Goal: Use online tool/utility: Utilize a website feature to perform a specific function

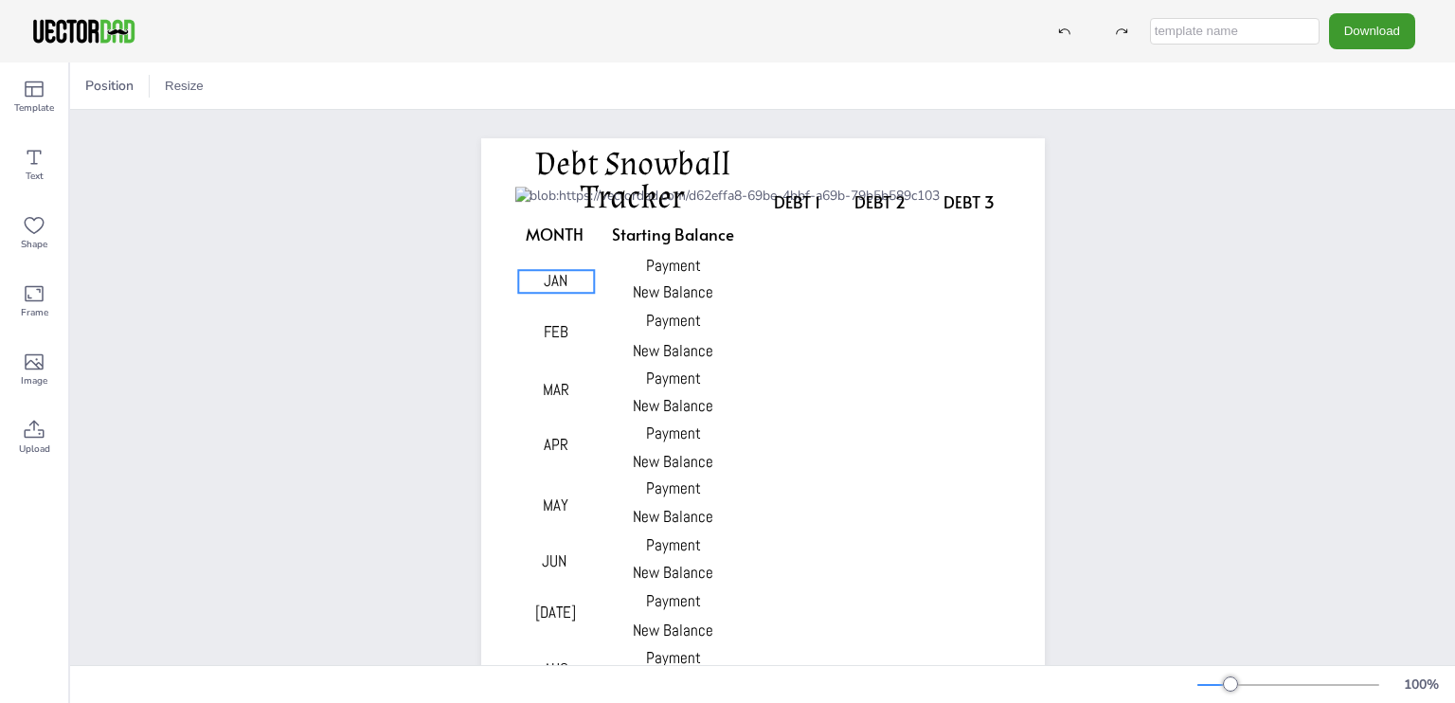
click at [559, 280] on span "JAN" at bounding box center [556, 280] width 24 height 21
click at [557, 280] on span "JAN" at bounding box center [556, 280] width 24 height 21
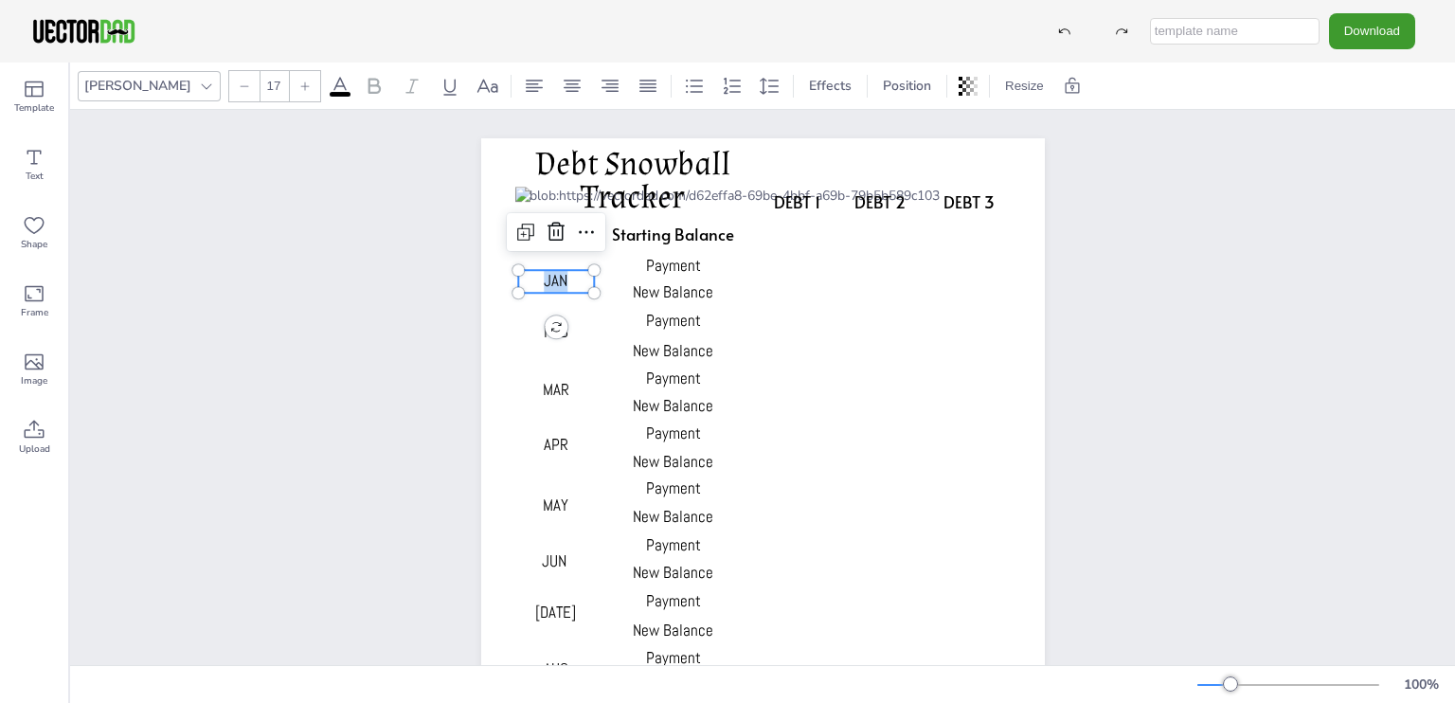
drag, startPoint x: 557, startPoint y: 280, endPoint x: 538, endPoint y: 280, distance: 18.9
click at [544, 280] on span "JAN" at bounding box center [556, 280] width 24 height 21
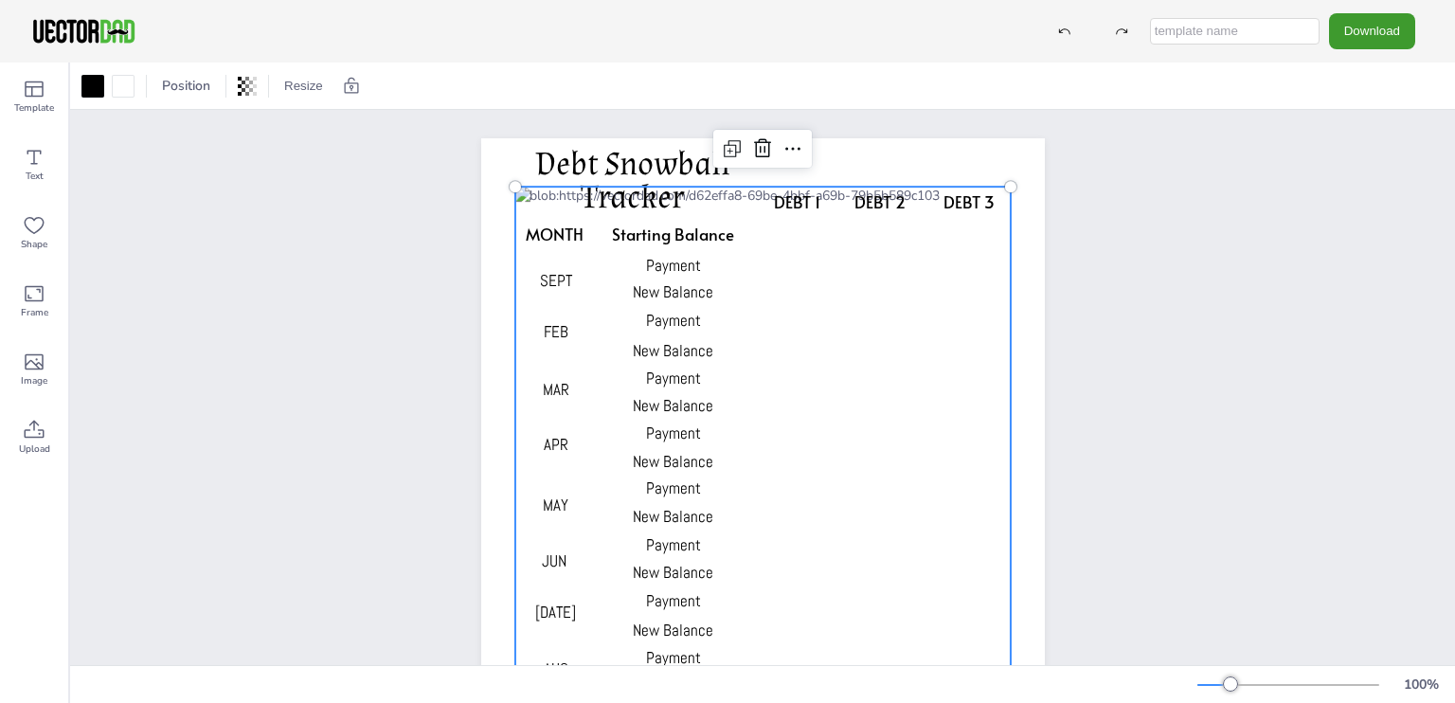
click at [866, 373] on div at bounding box center [761, 556] width 495 height 738
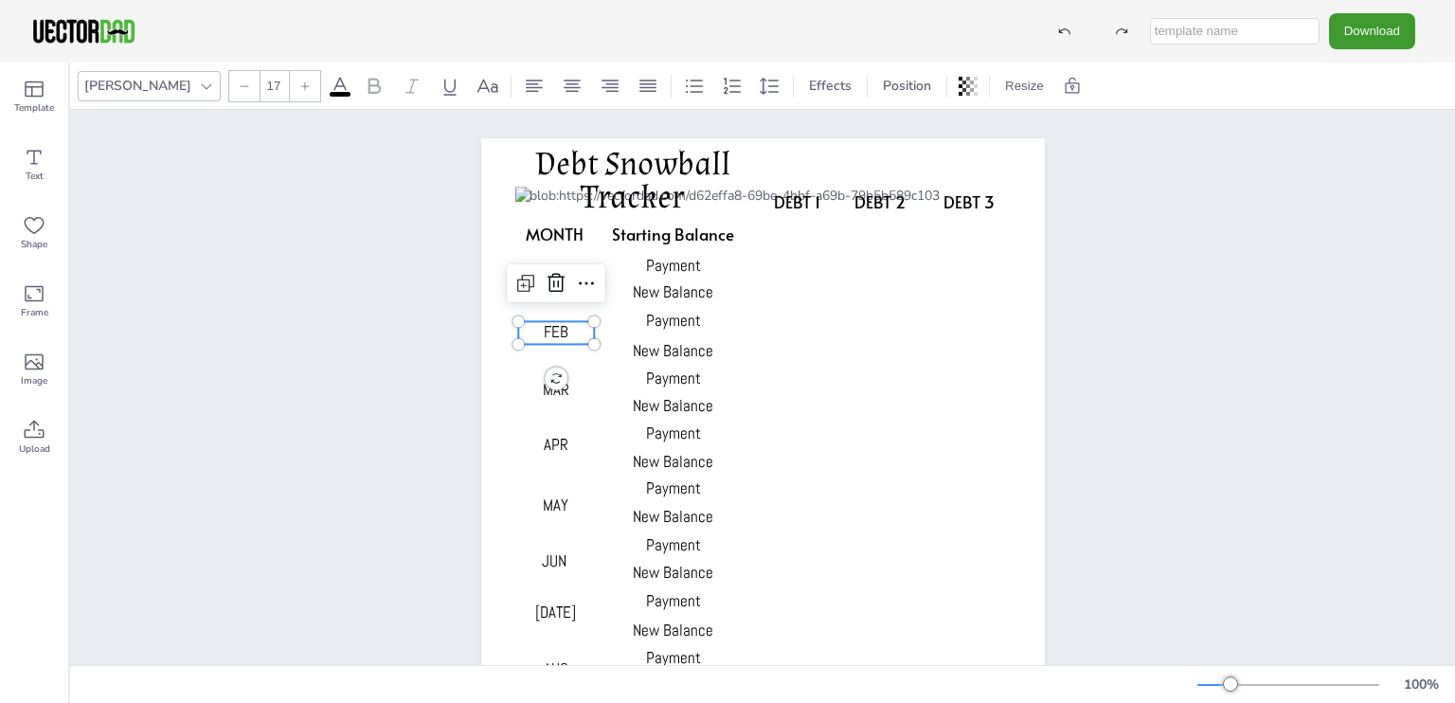
click at [563, 336] on p "FEB" at bounding box center [556, 332] width 76 height 23
type input "17"
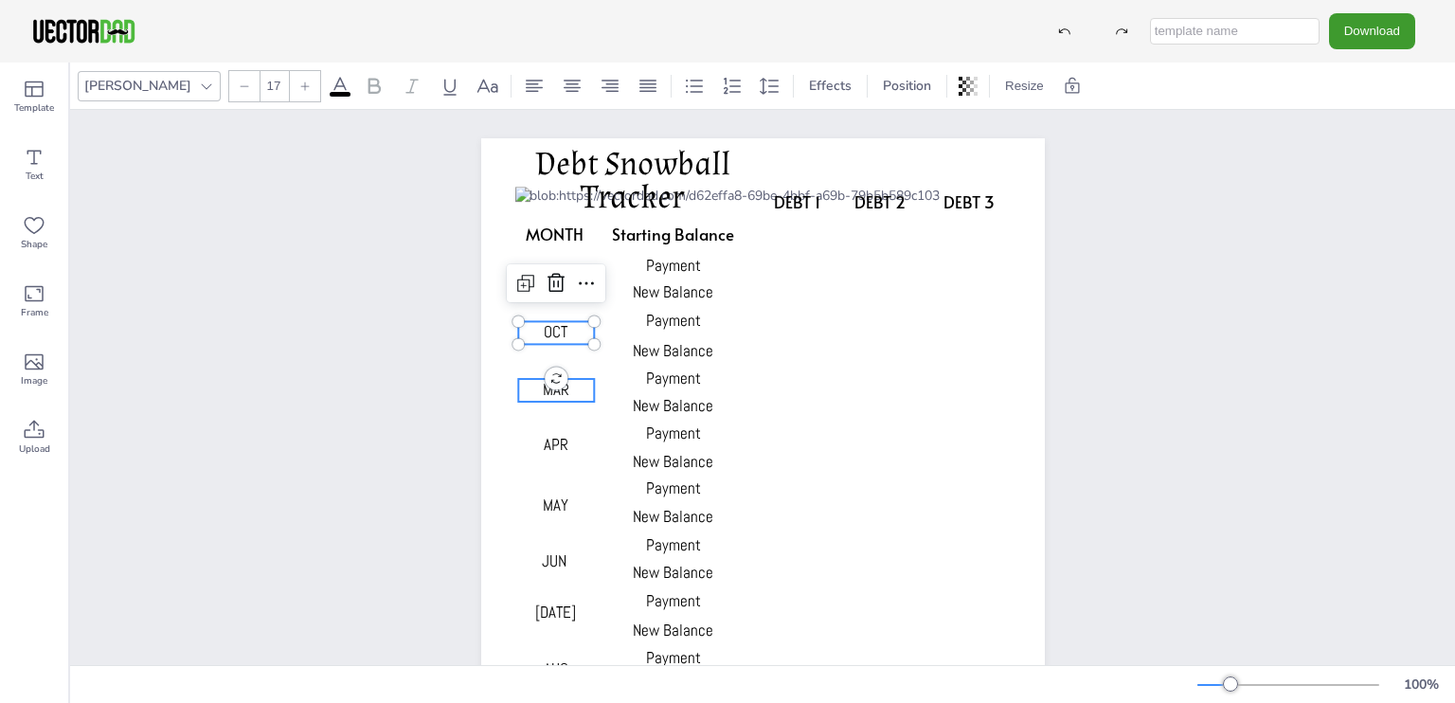
click at [543, 391] on span "MAR" at bounding box center [556, 389] width 27 height 21
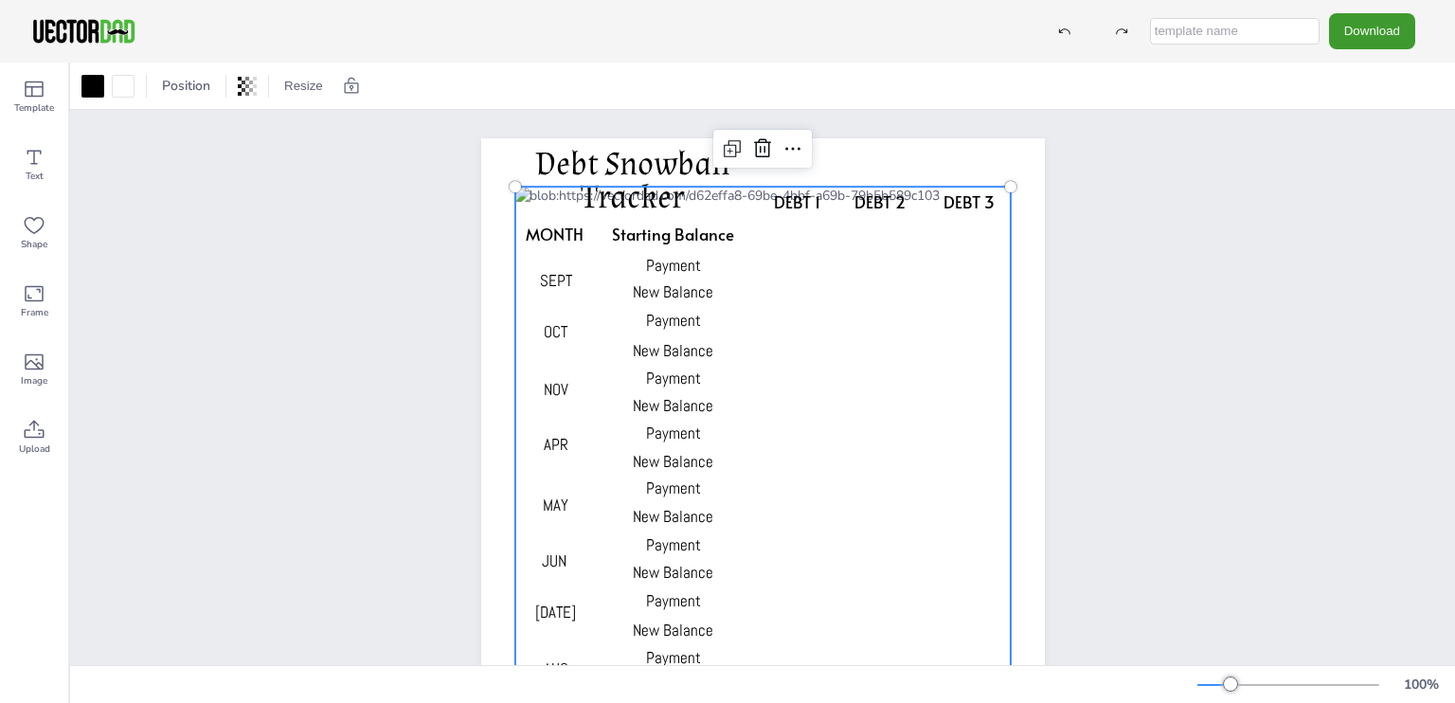
click at [557, 457] on div at bounding box center [761, 556] width 495 height 738
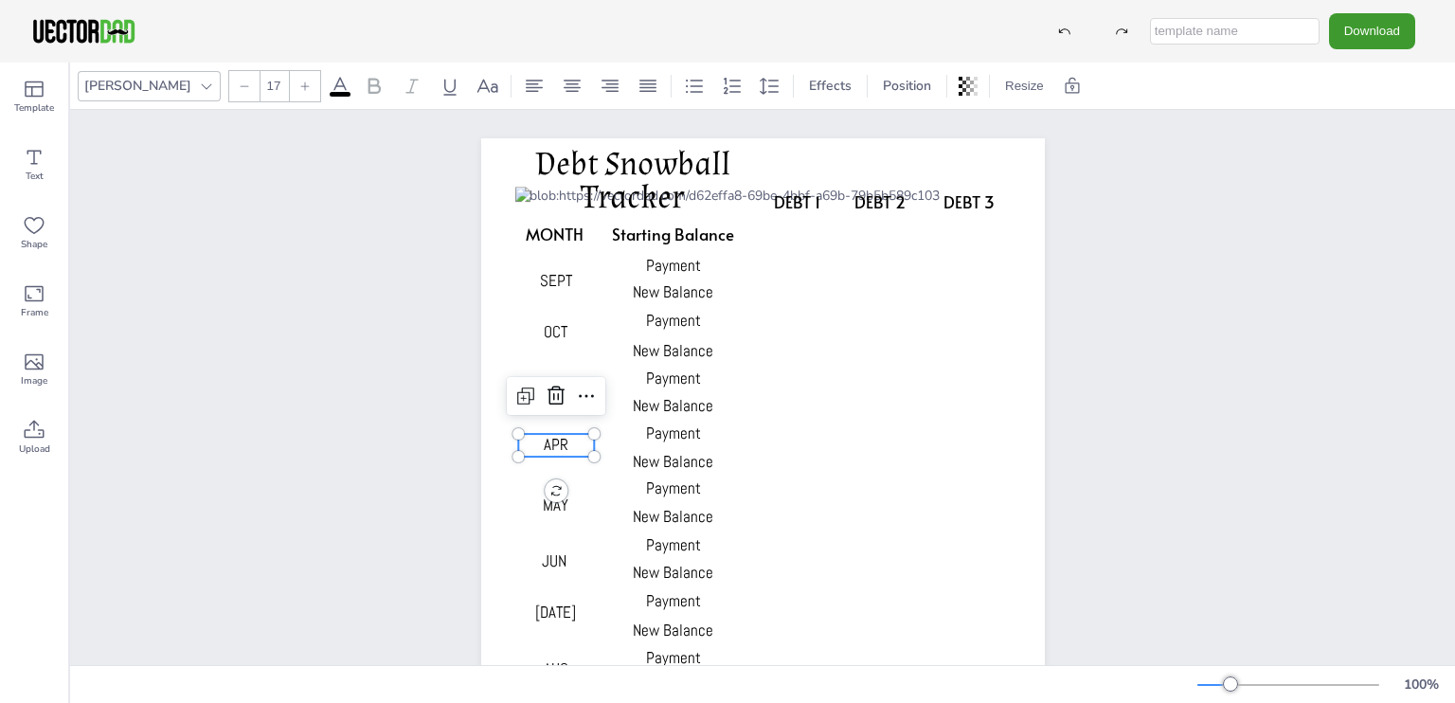
click at [554, 448] on span "APR" at bounding box center [556, 444] width 25 height 21
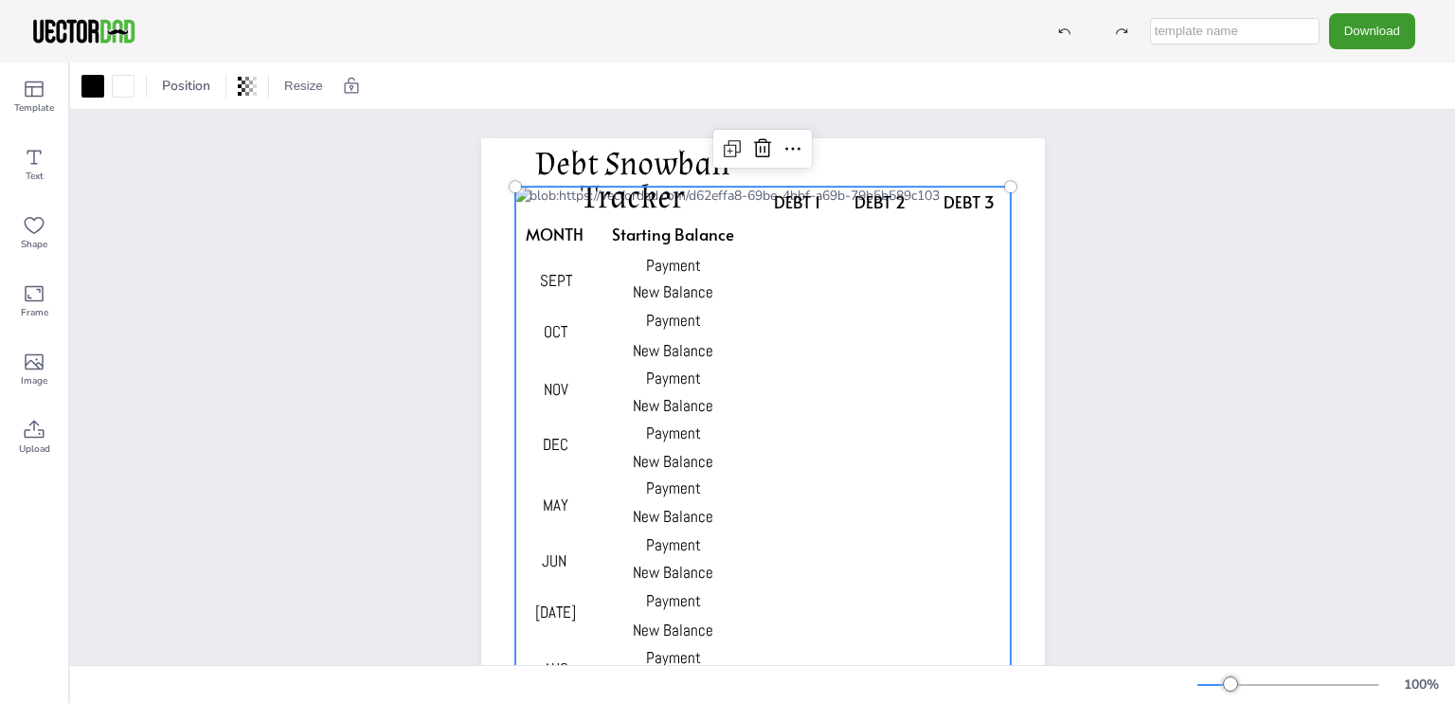
click at [852, 478] on div at bounding box center [761, 556] width 495 height 738
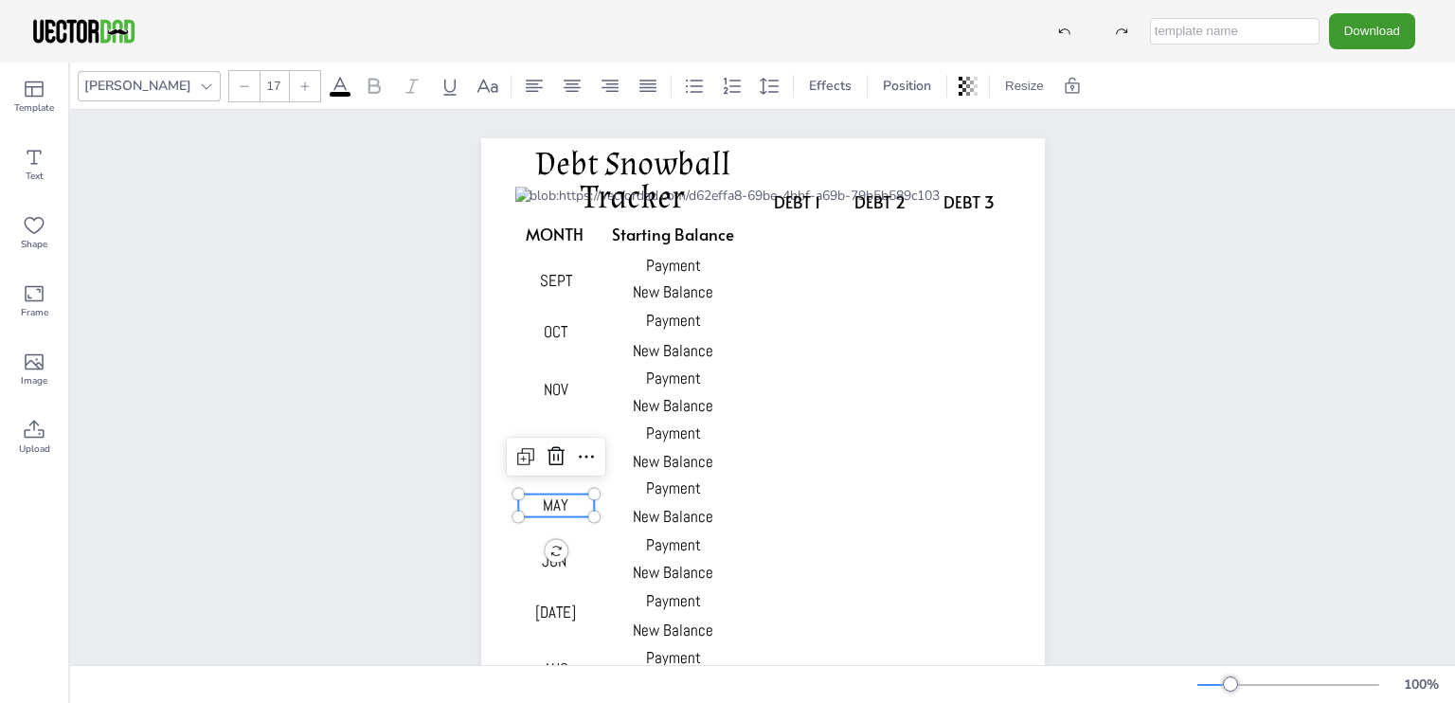
click at [554, 504] on span "MAY" at bounding box center [556, 504] width 26 height 21
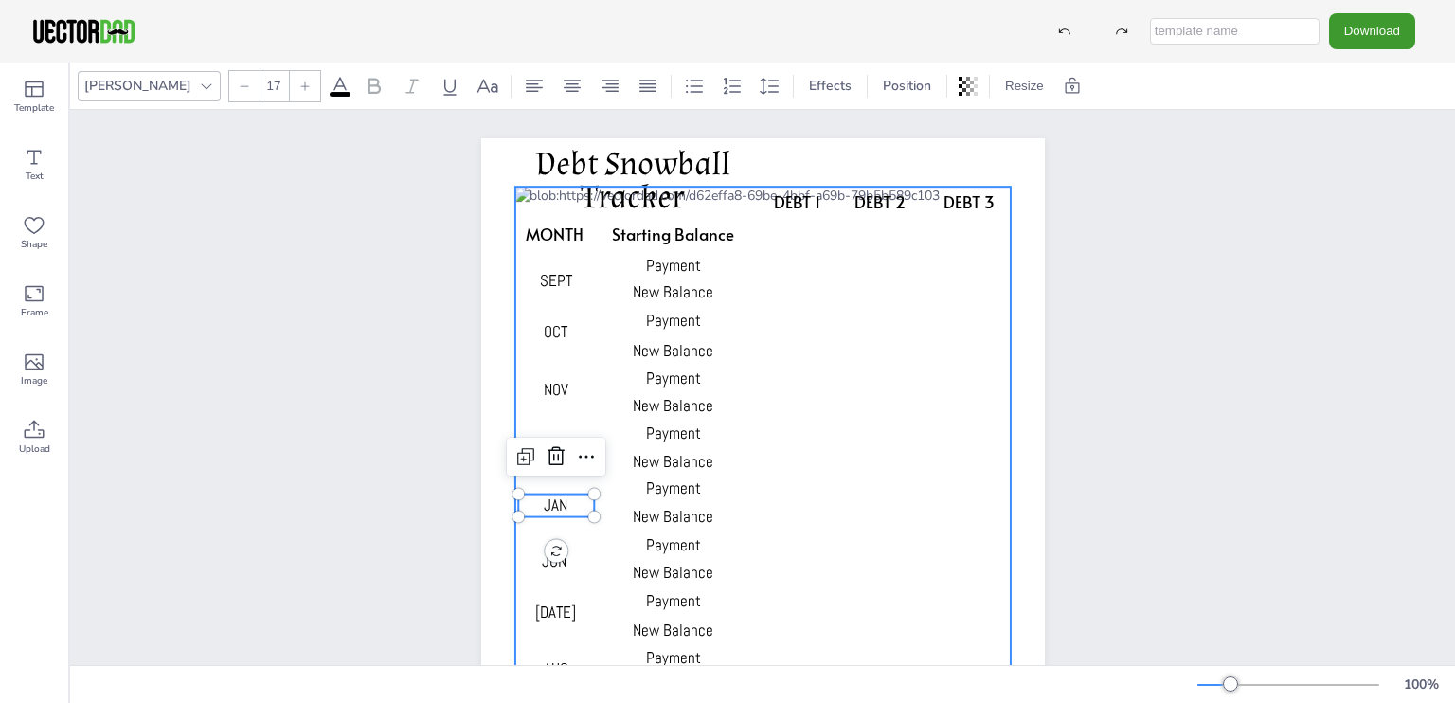
click at [925, 527] on div at bounding box center [761, 556] width 495 height 738
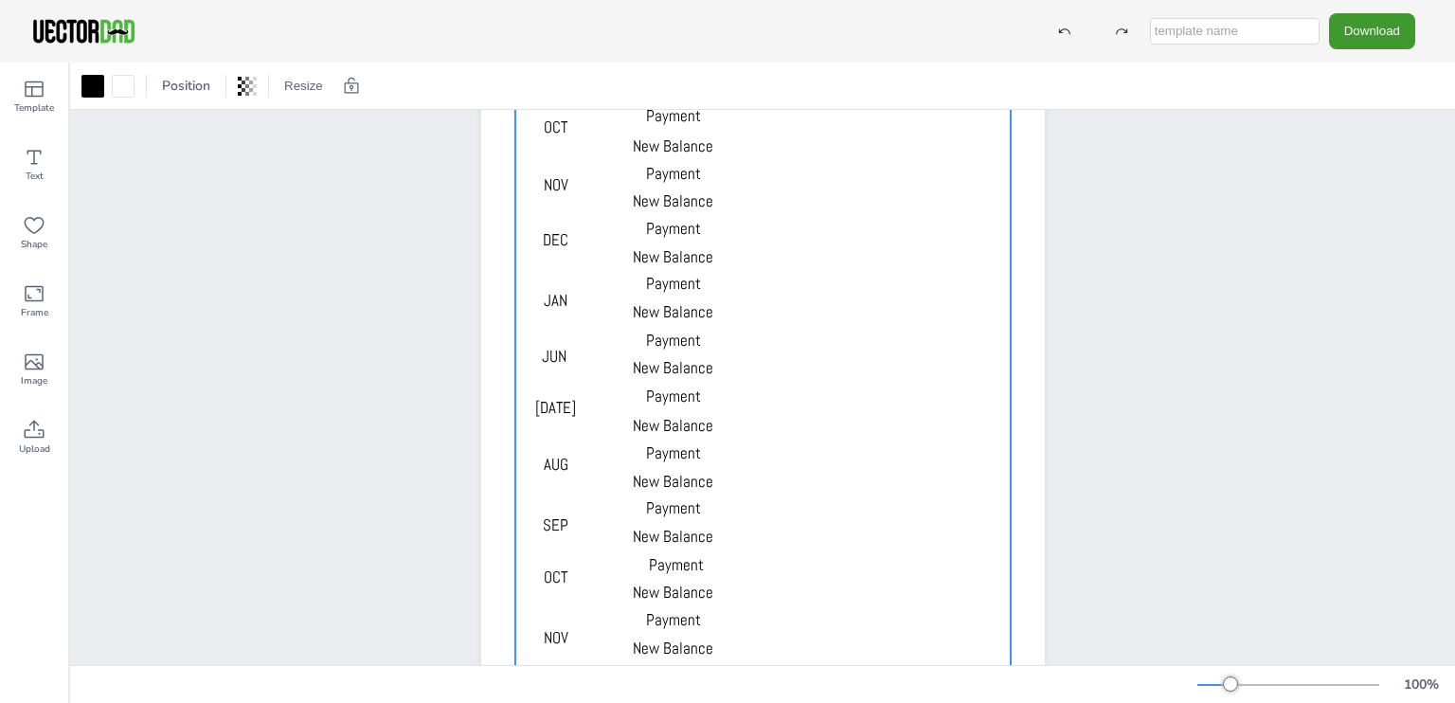
scroll to position [223, 0]
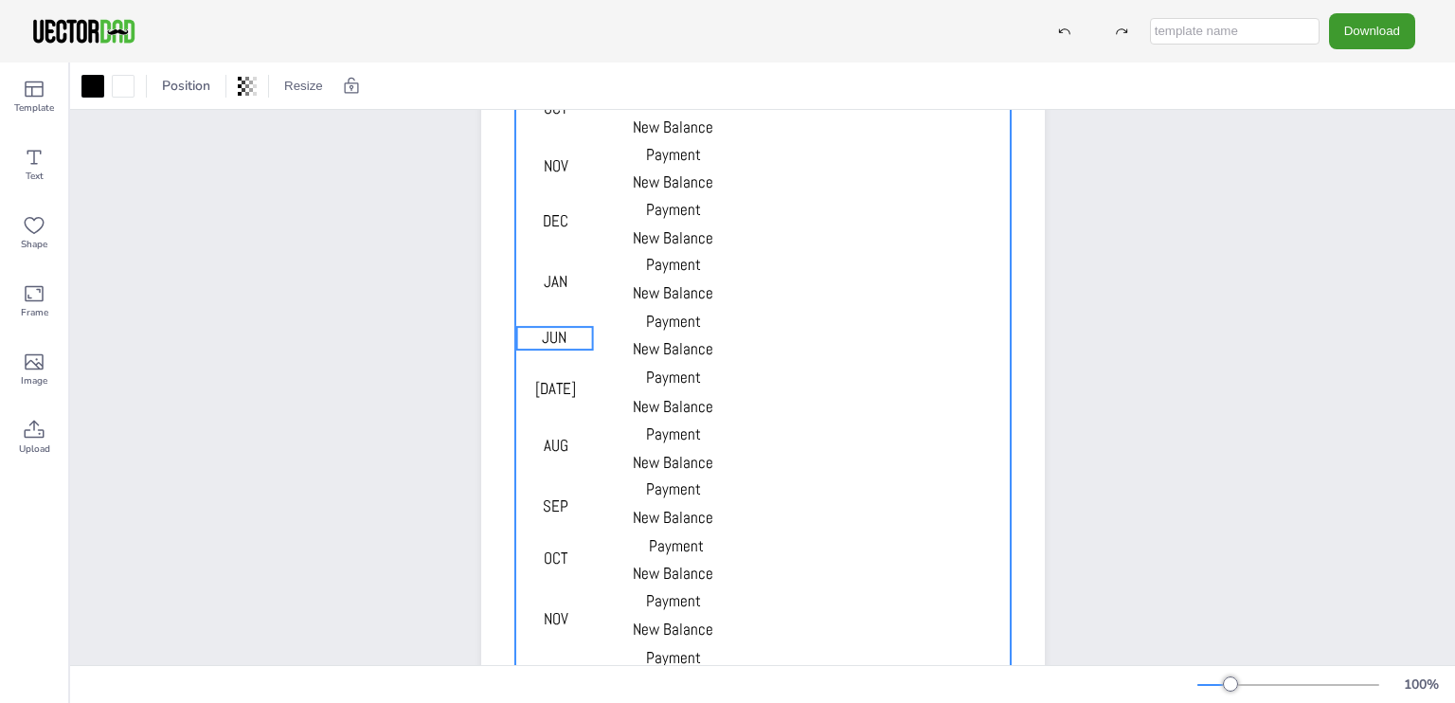
click at [545, 331] on span "JUN" at bounding box center [554, 337] width 25 height 21
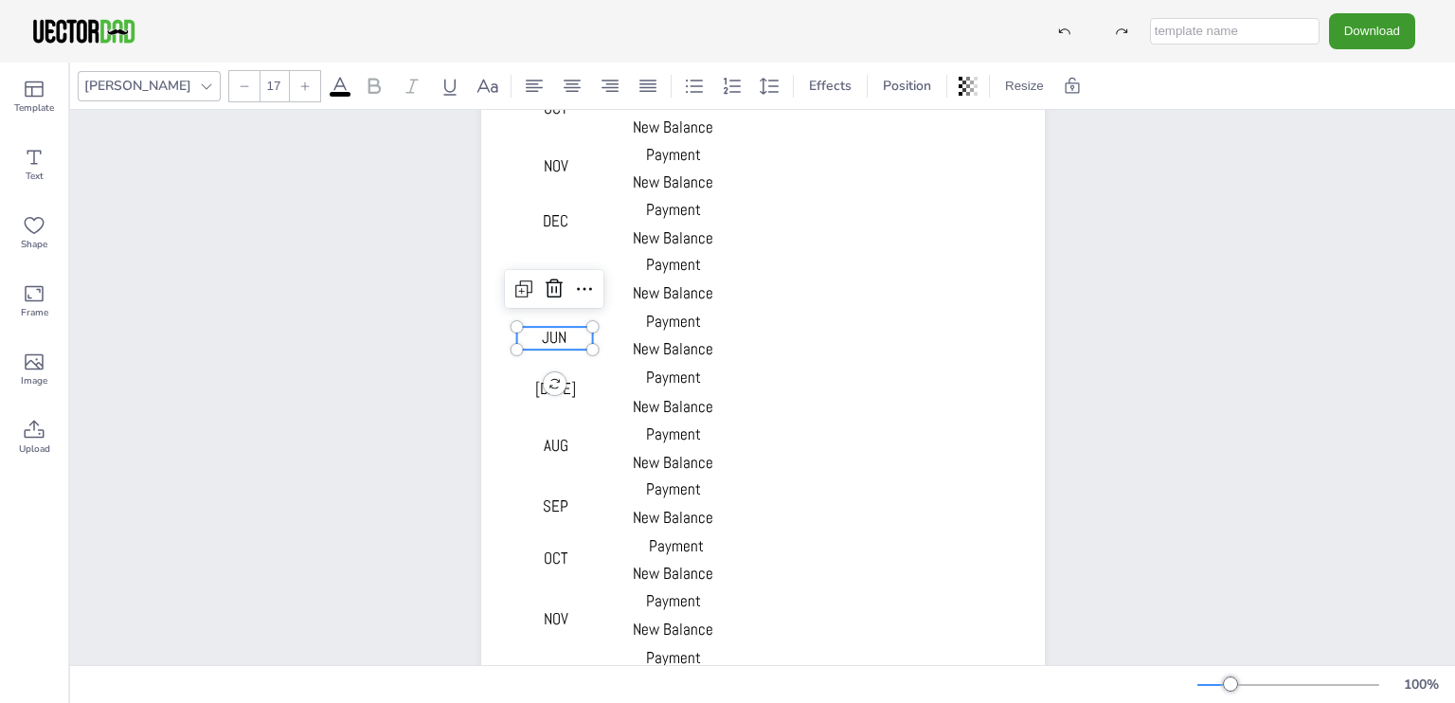
click at [545, 331] on span "JUN" at bounding box center [554, 337] width 25 height 21
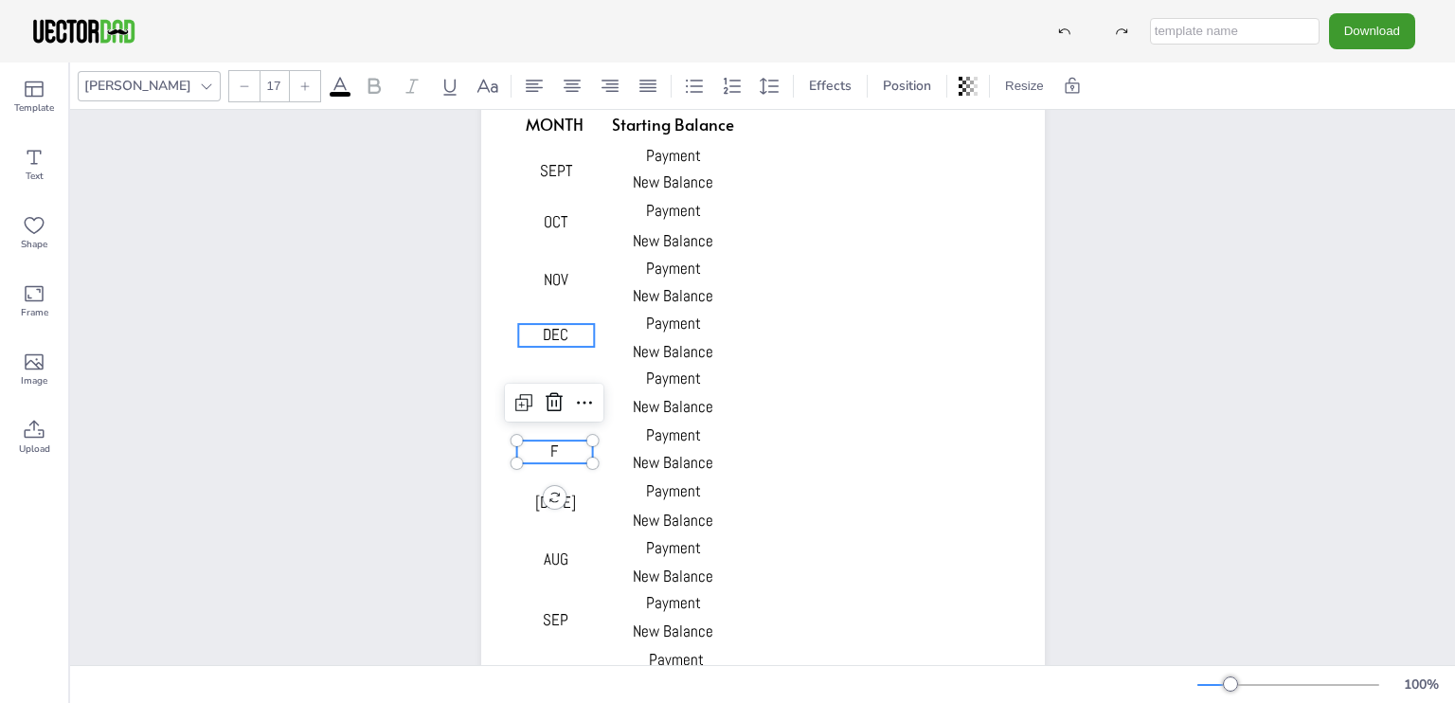
scroll to position [0, 0]
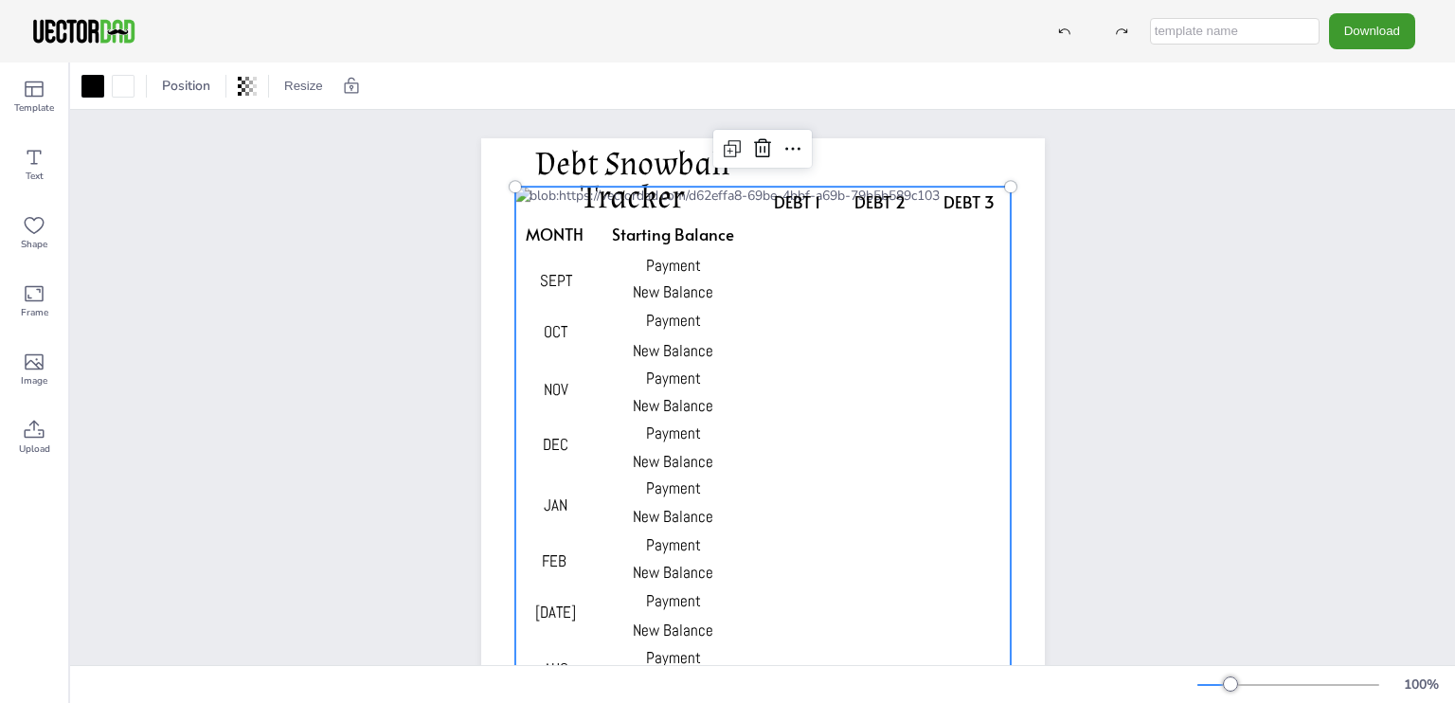
click at [984, 357] on div at bounding box center [761, 556] width 495 height 738
click at [549, 611] on span "[DATE]" at bounding box center [555, 611] width 41 height 21
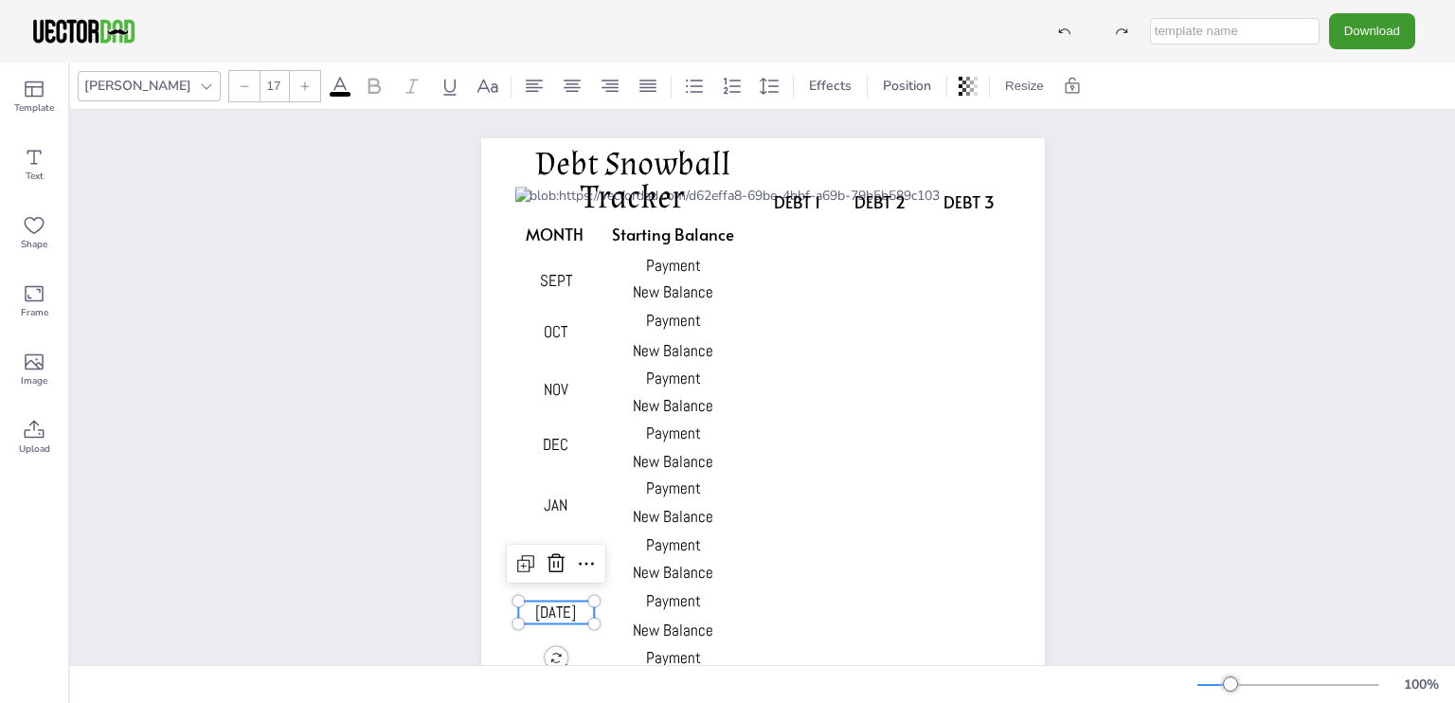
click at [549, 611] on span "[DATE]" at bounding box center [555, 611] width 41 height 21
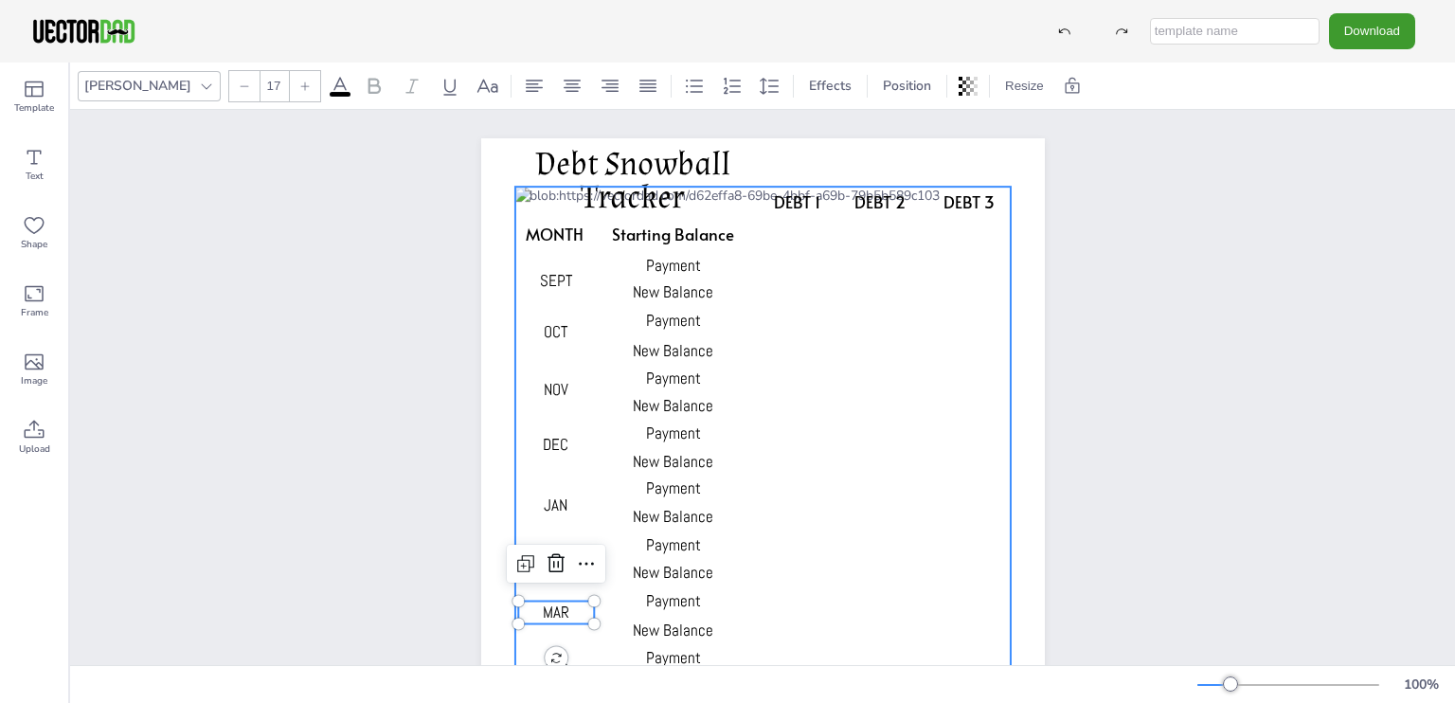
click at [835, 504] on div at bounding box center [761, 556] width 495 height 738
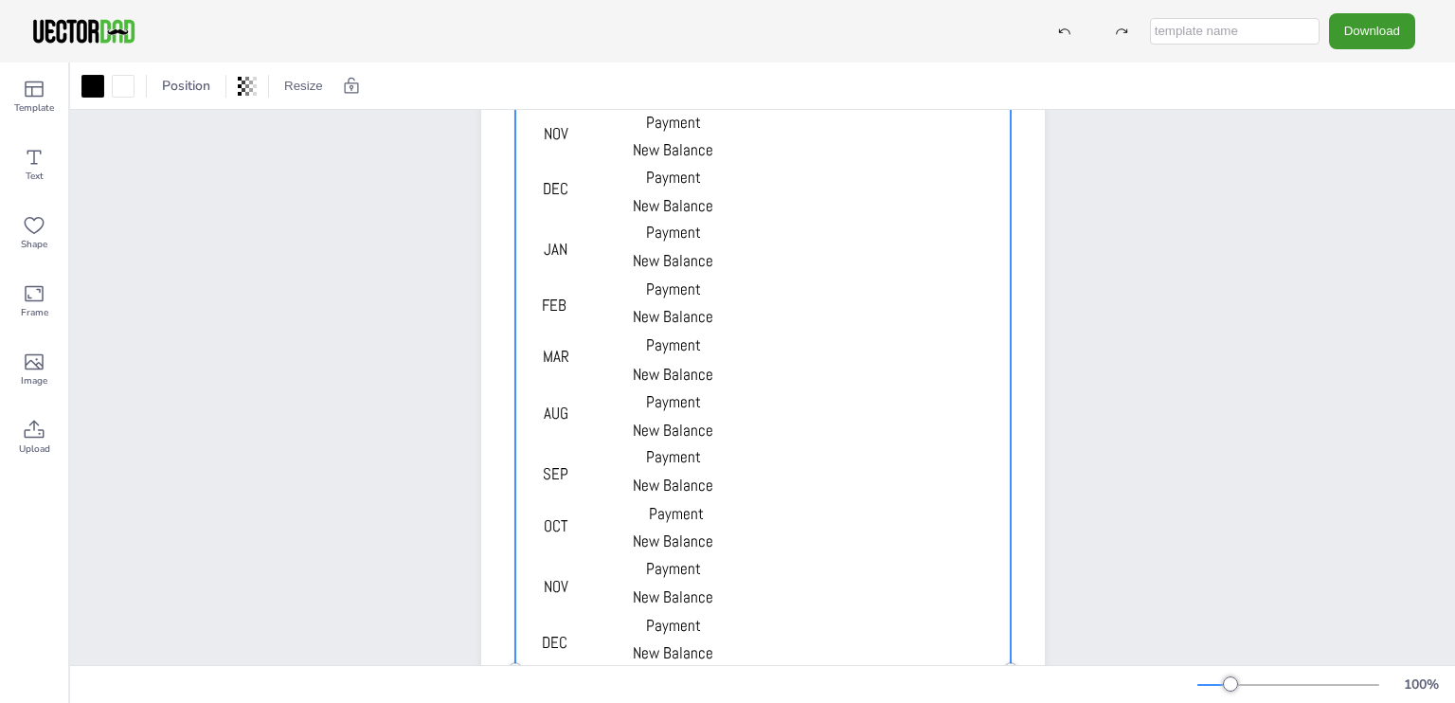
scroll to position [273, 0]
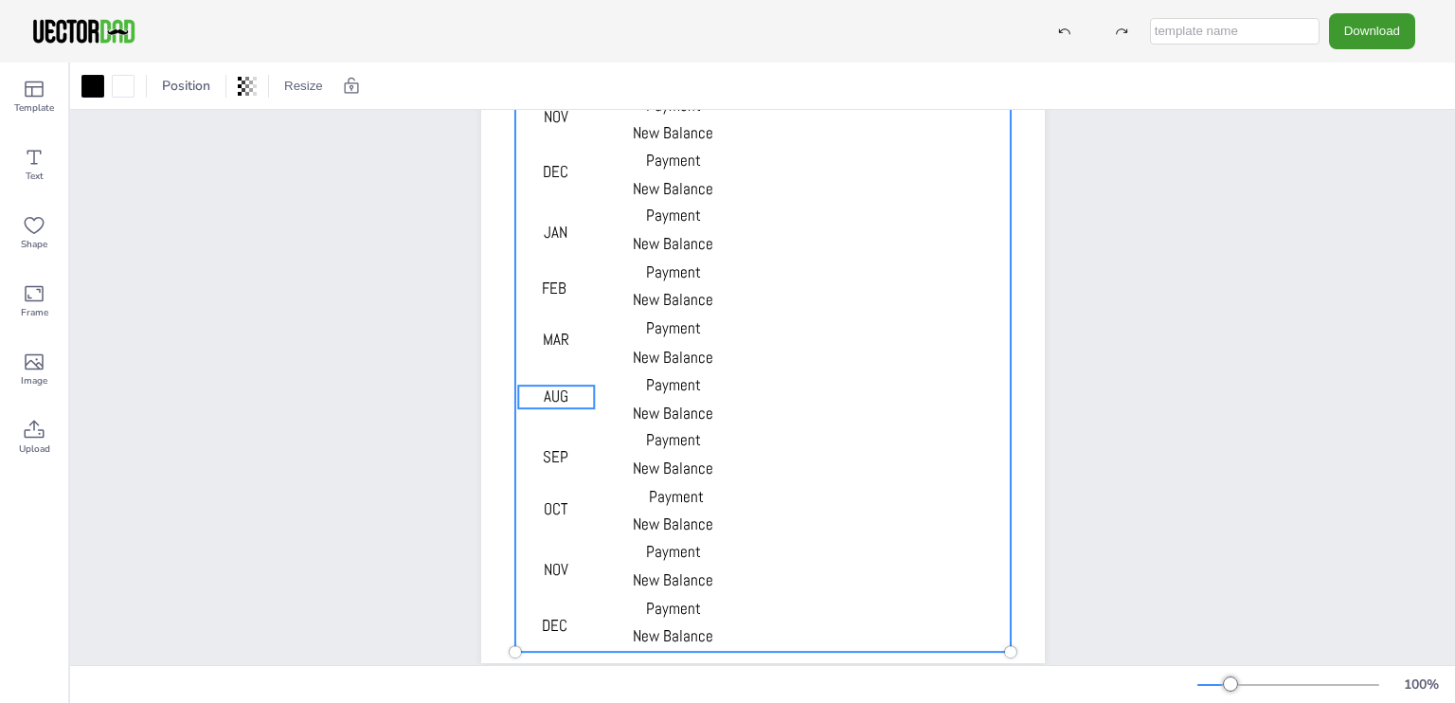
click at [545, 394] on span "AUG" at bounding box center [556, 395] width 25 height 21
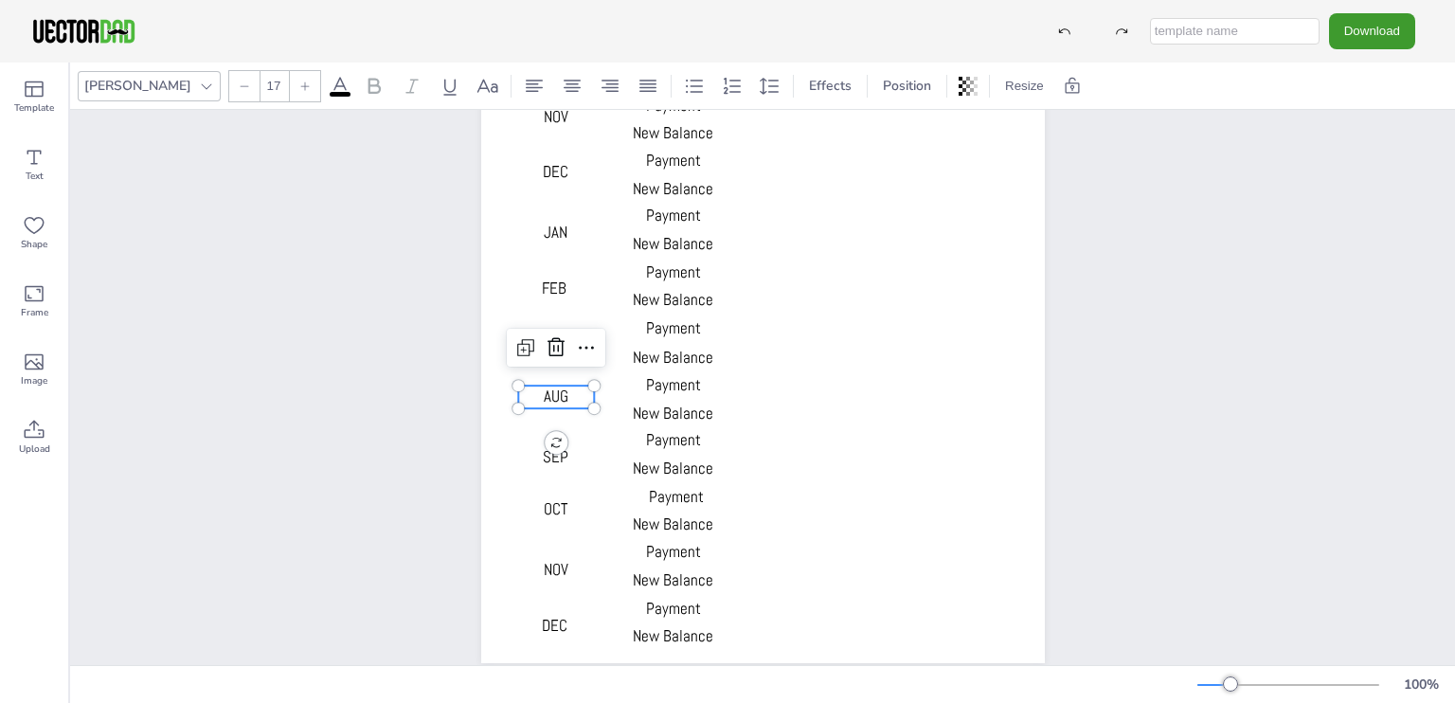
click at [545, 394] on span "AUG" at bounding box center [556, 395] width 25 height 21
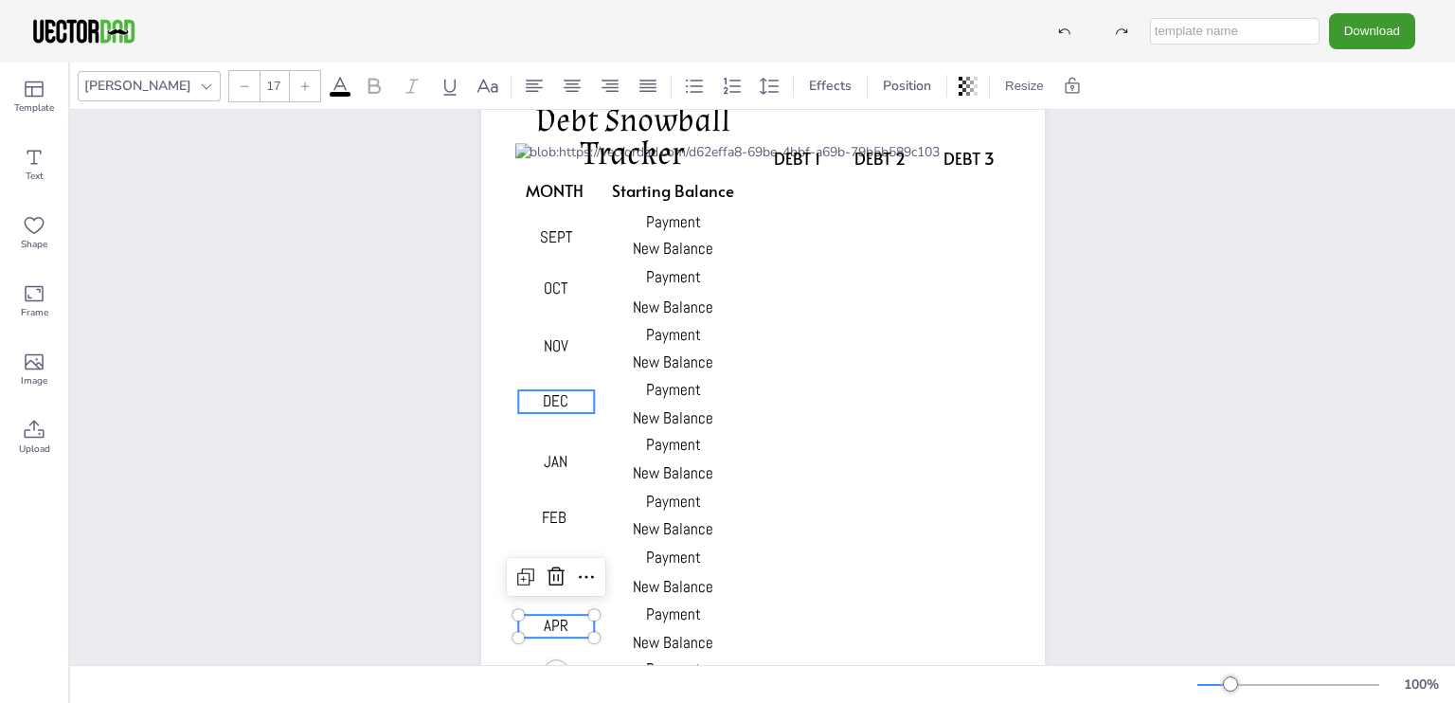
scroll to position [34, 0]
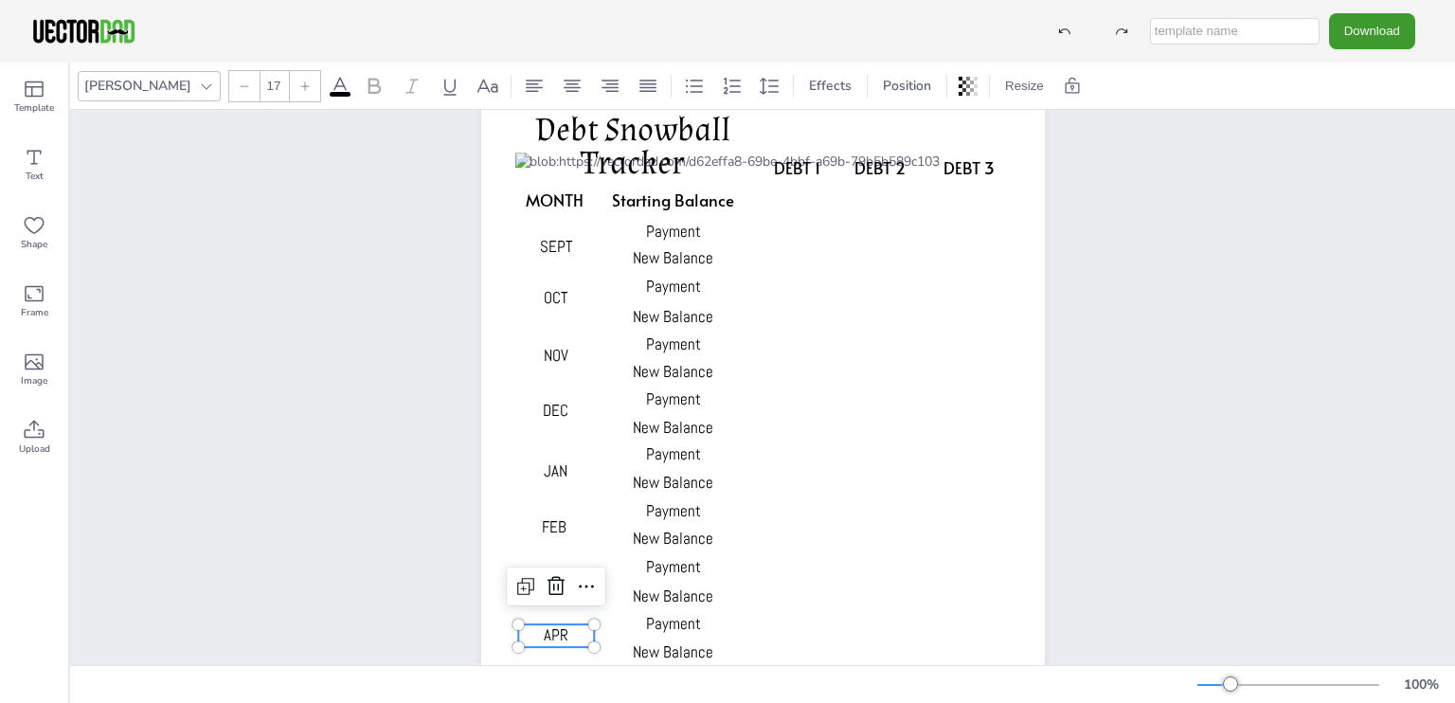
click at [1170, 452] on div "DEBT 1 DEBT 2 DEBT 3 MONTH Starting Balance Payment New Balance Payment New Bal…" at bounding box center [762, 503] width 1385 height 854
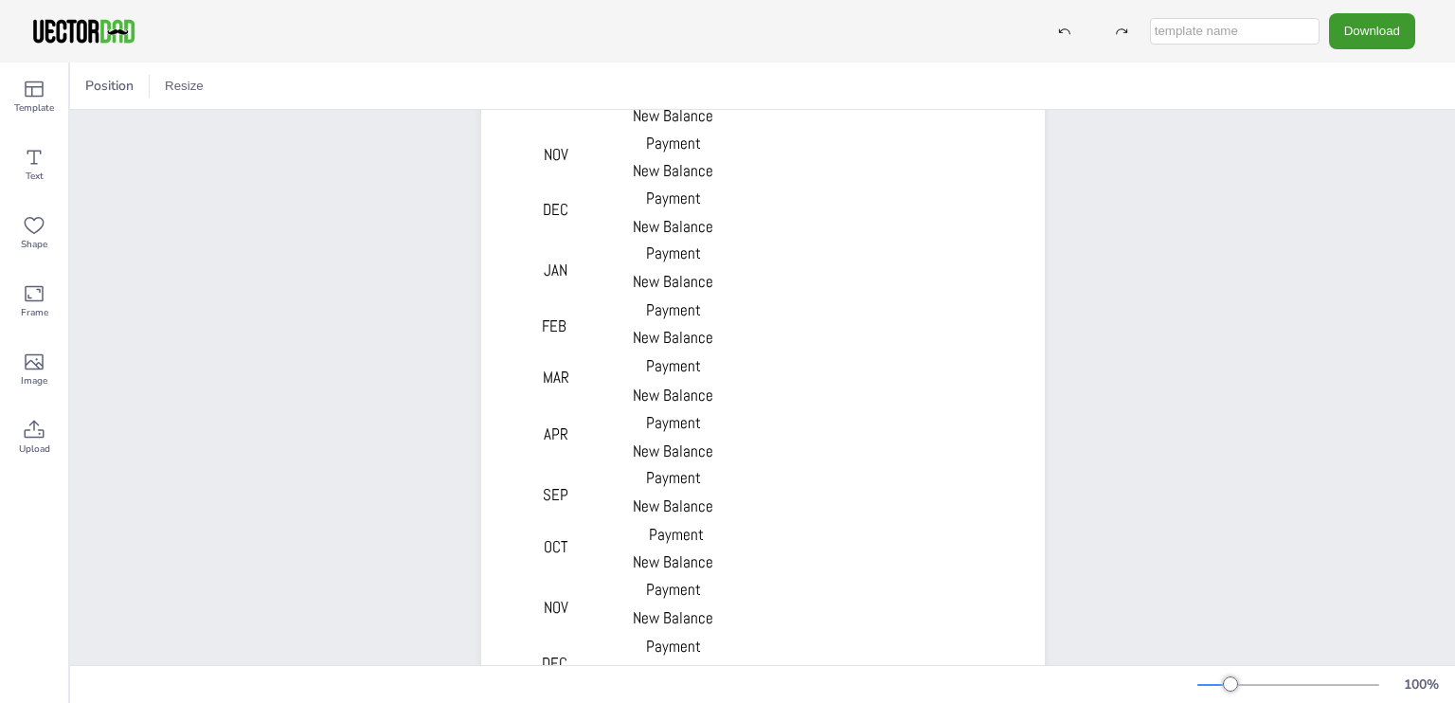
scroll to position [241, 0]
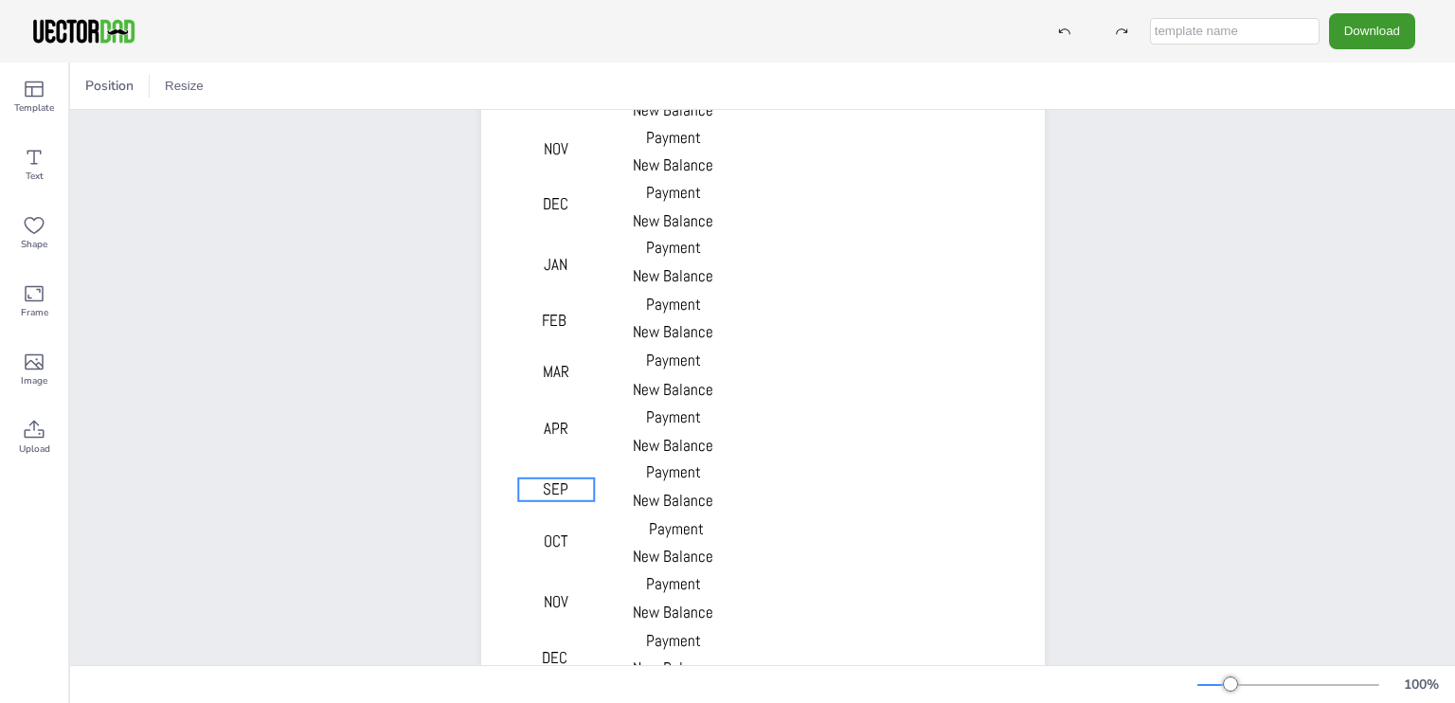
click at [552, 487] on span "SEP" at bounding box center [556, 488] width 26 height 21
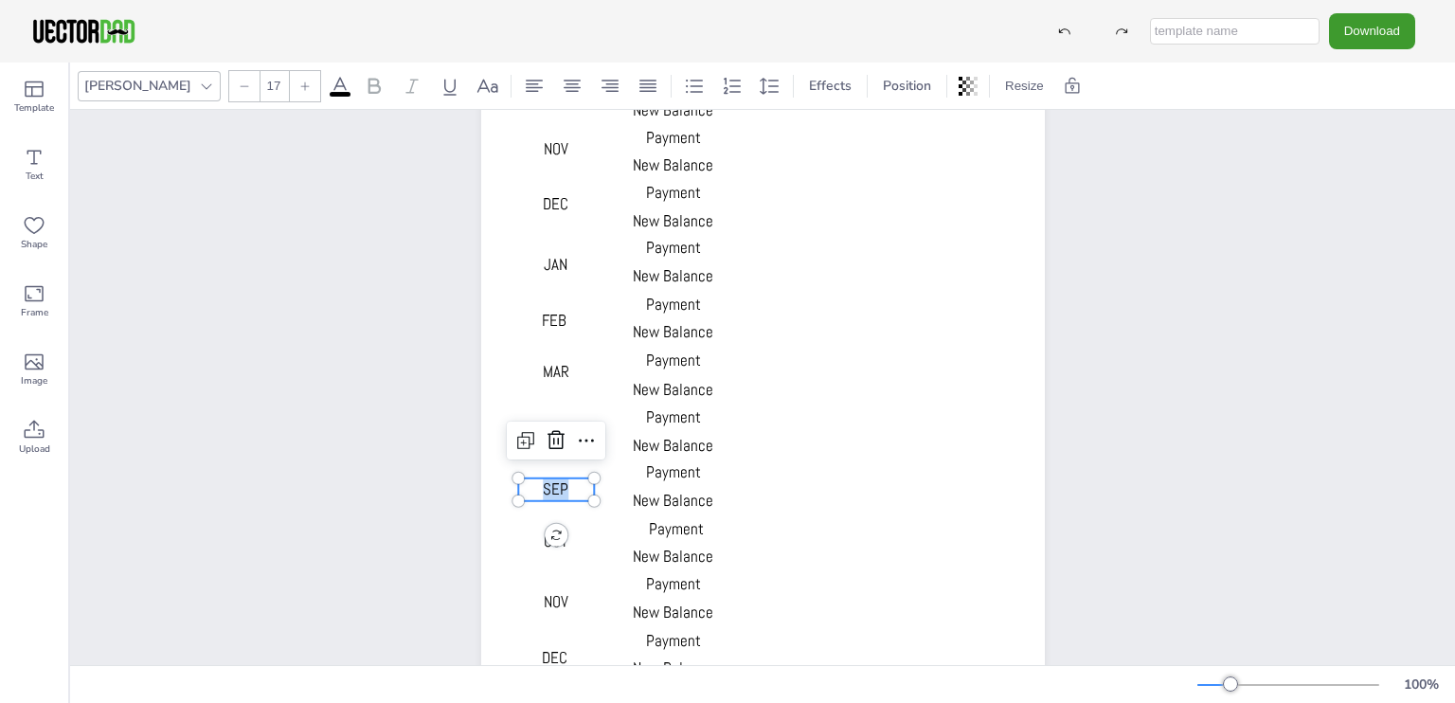
click at [552, 487] on span "SEP" at bounding box center [556, 488] width 26 height 21
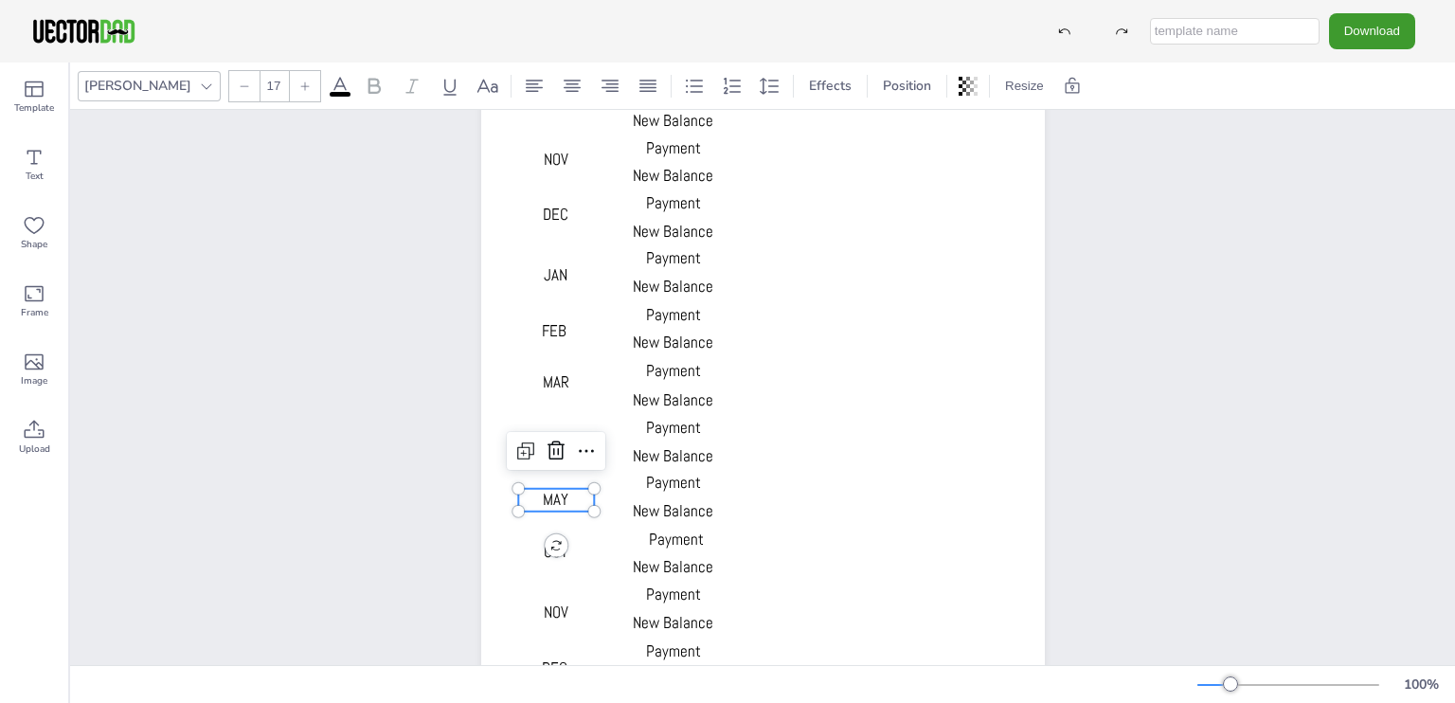
scroll to position [288, 0]
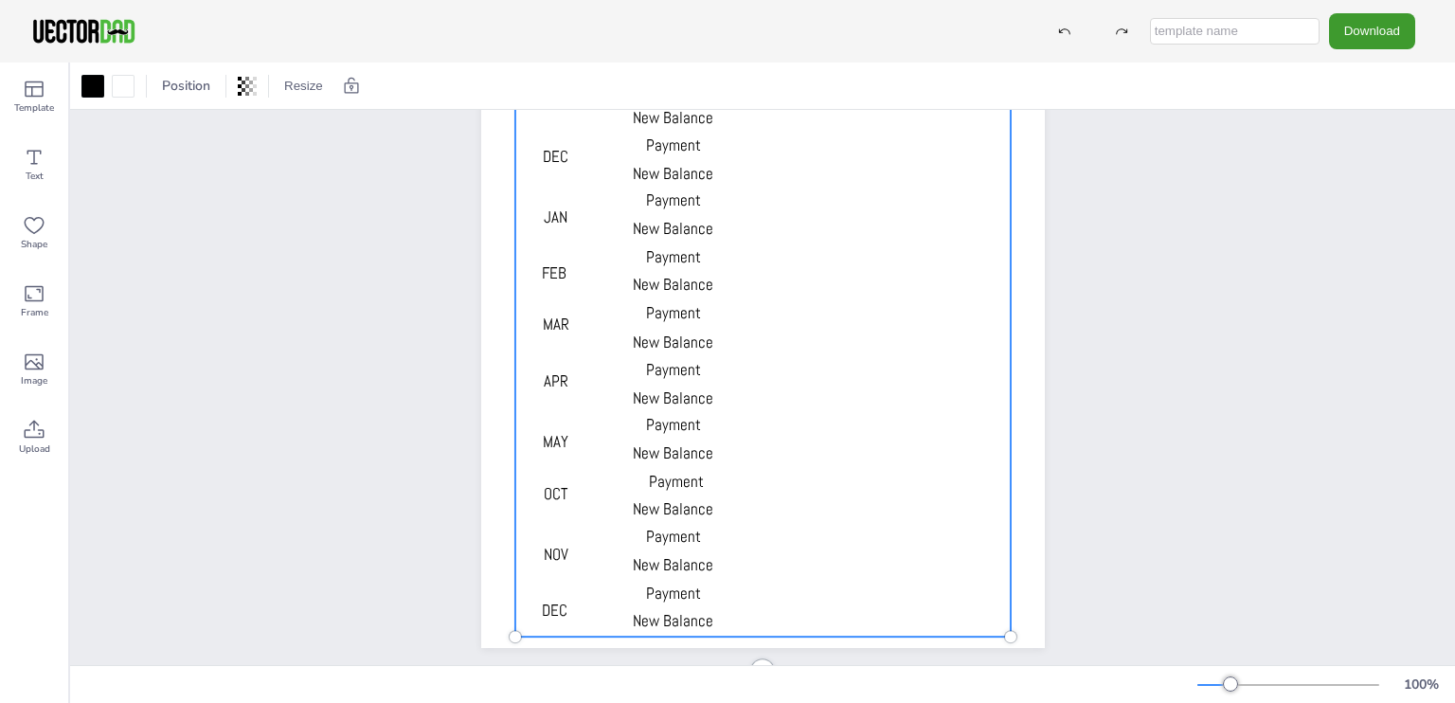
click at [576, 510] on div at bounding box center [761, 268] width 495 height 738
click at [544, 490] on span "OCT" at bounding box center [556, 493] width 24 height 21
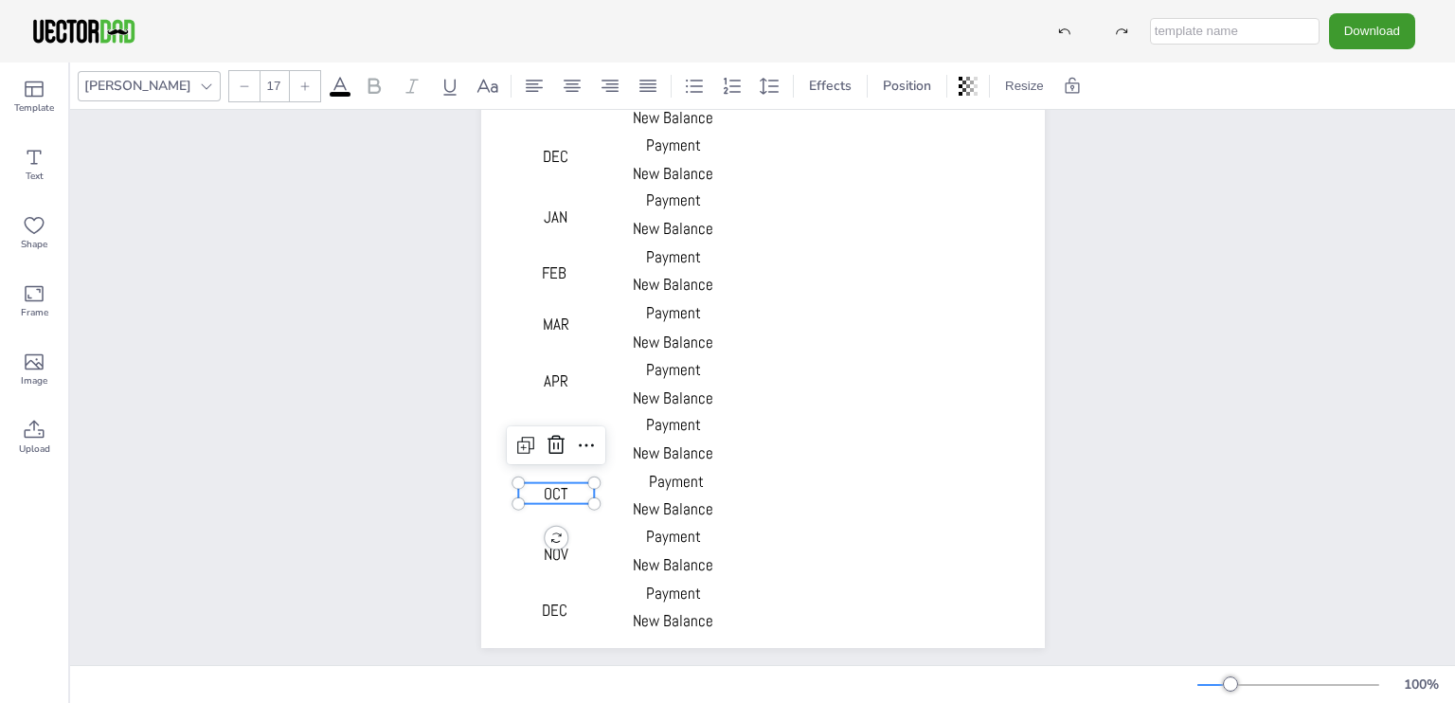
click at [544, 490] on span "OCT" at bounding box center [556, 493] width 24 height 21
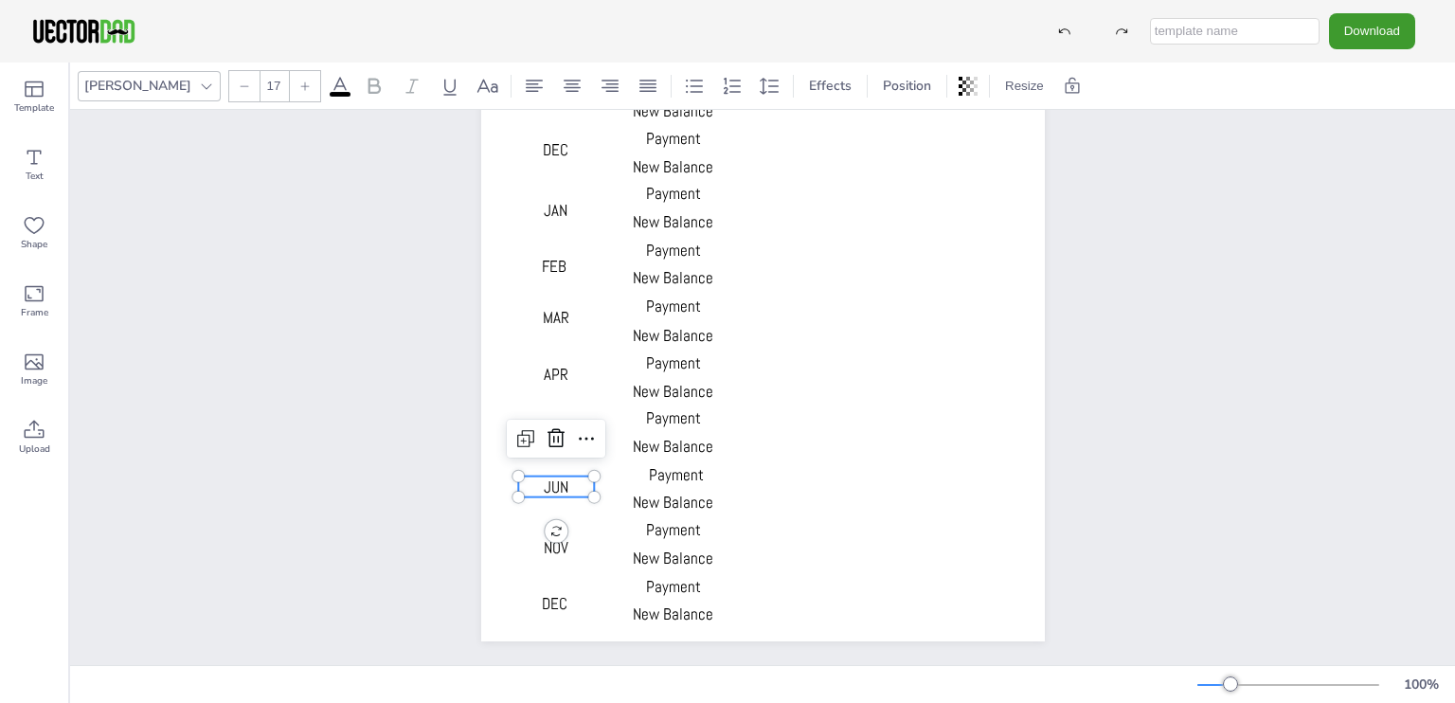
scroll to position [300, 0]
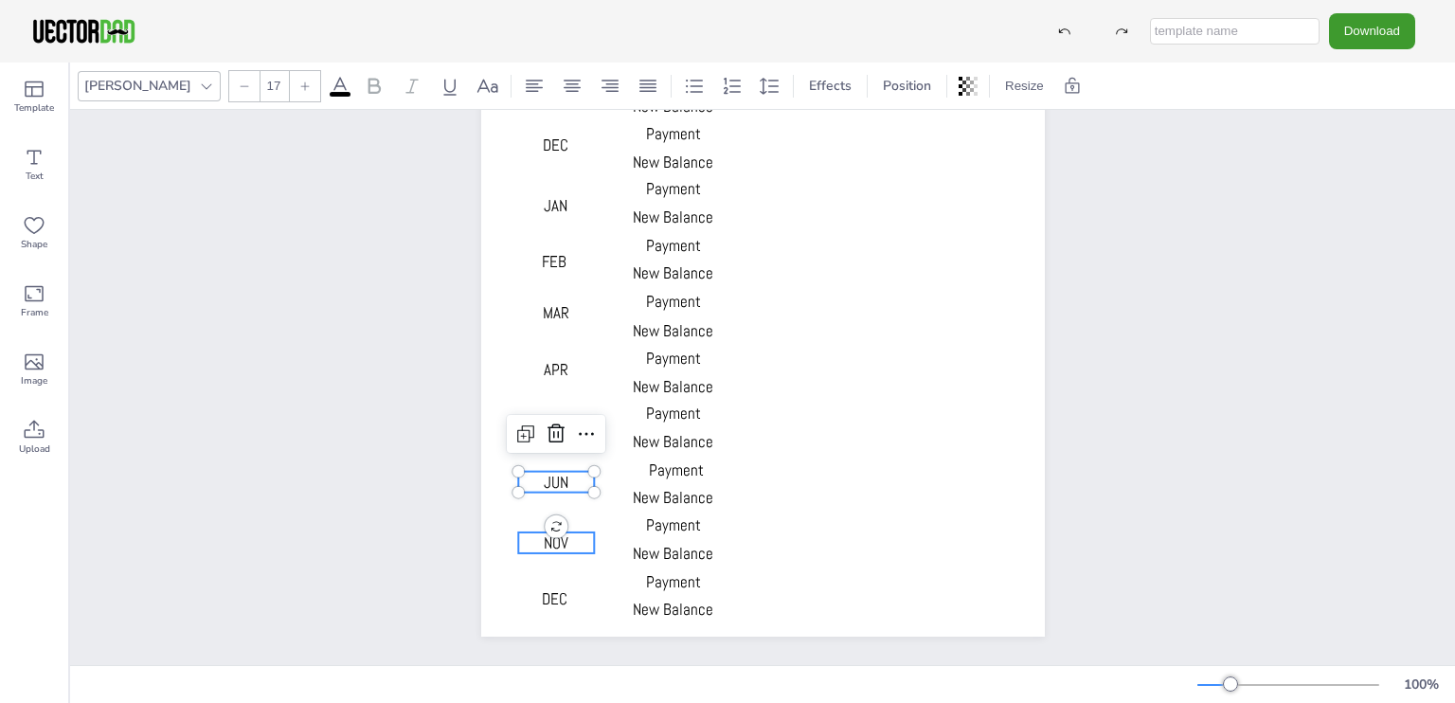
type input "17"
click at [559, 547] on span "NOV" at bounding box center [556, 542] width 25 height 21
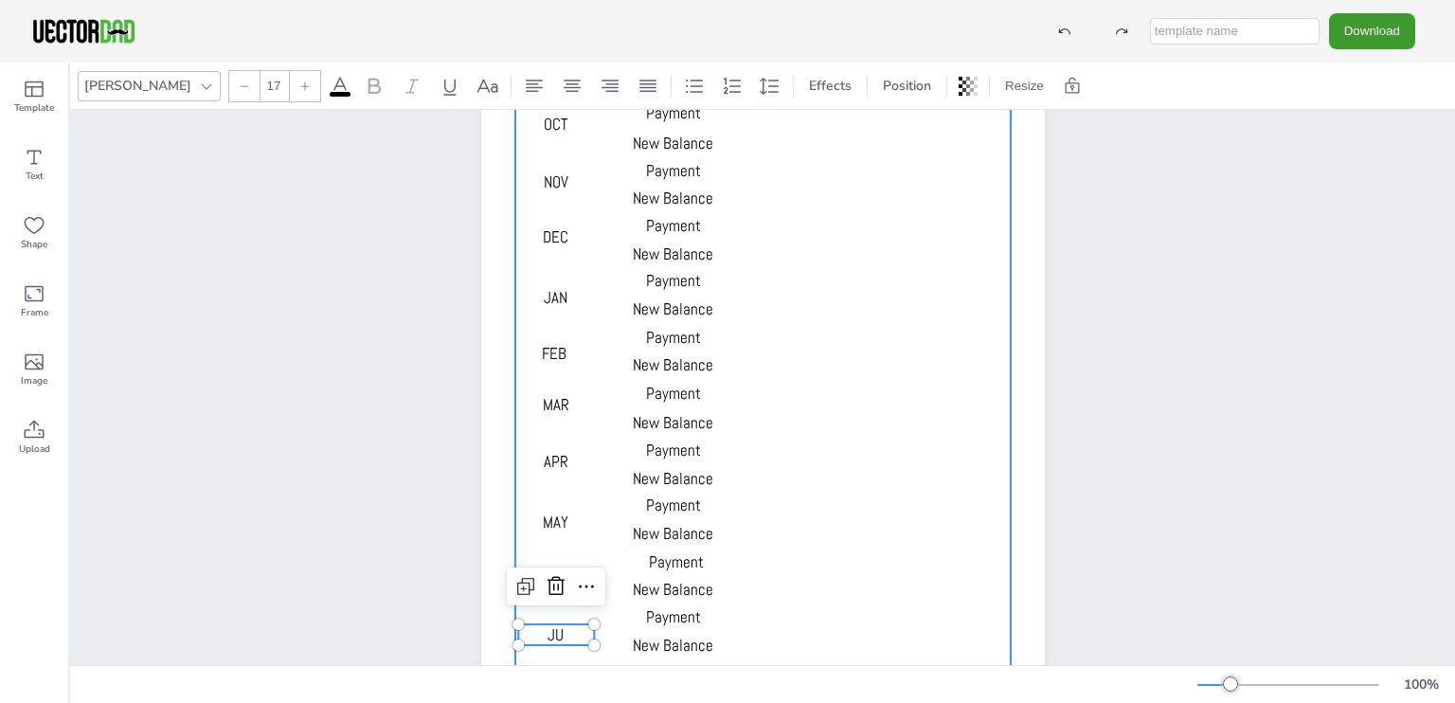
scroll to position [207, 0]
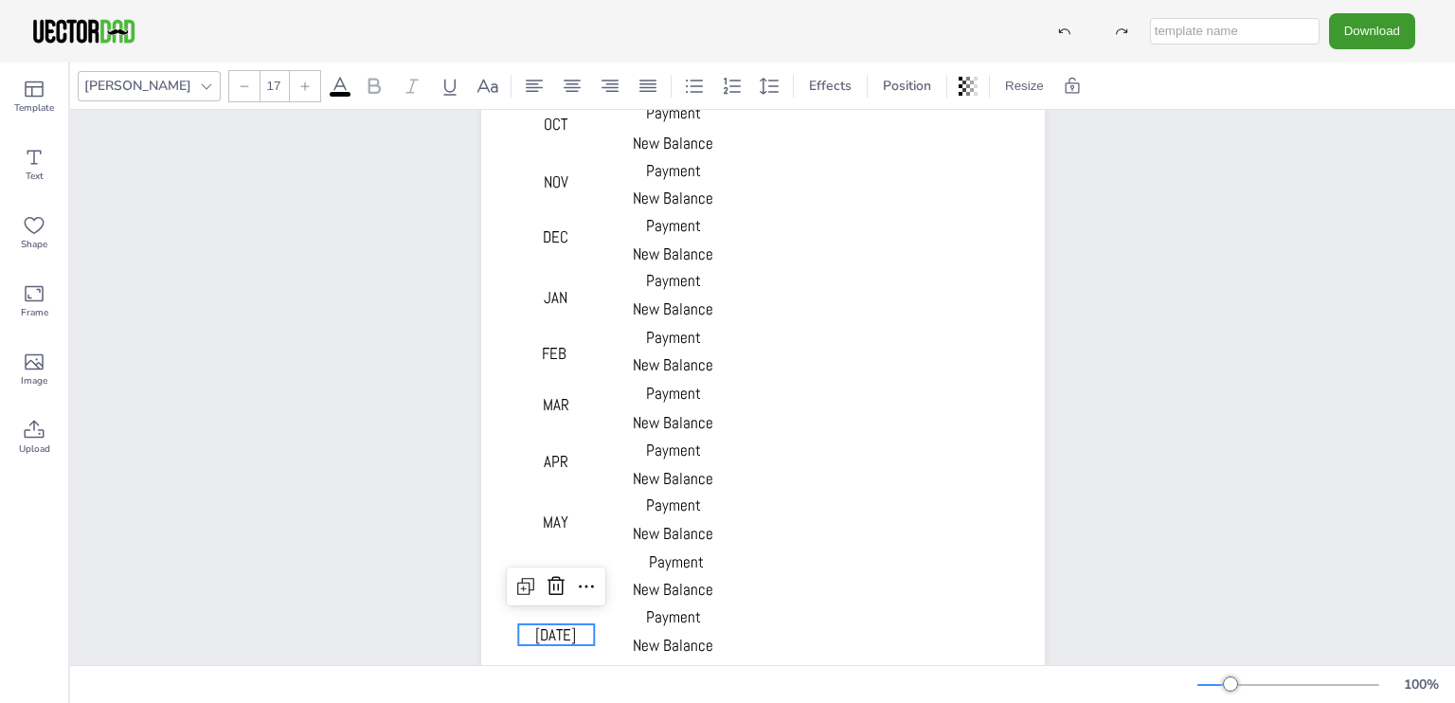
click at [1240, 477] on div "DEBT 1 DEBT 2 DEBT 3 MONTH Starting Balance Payment New Balance Payment New Bal…" at bounding box center [762, 329] width 1385 height 854
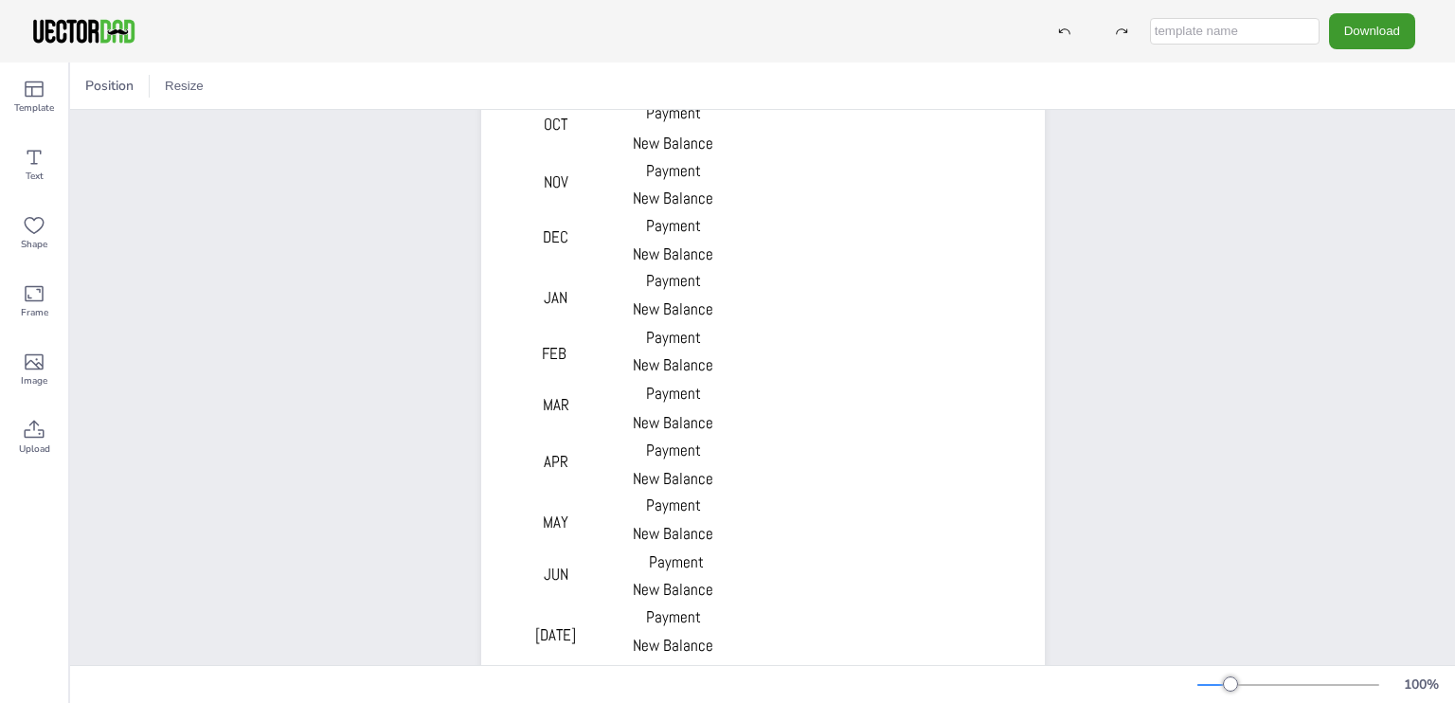
scroll to position [314, 0]
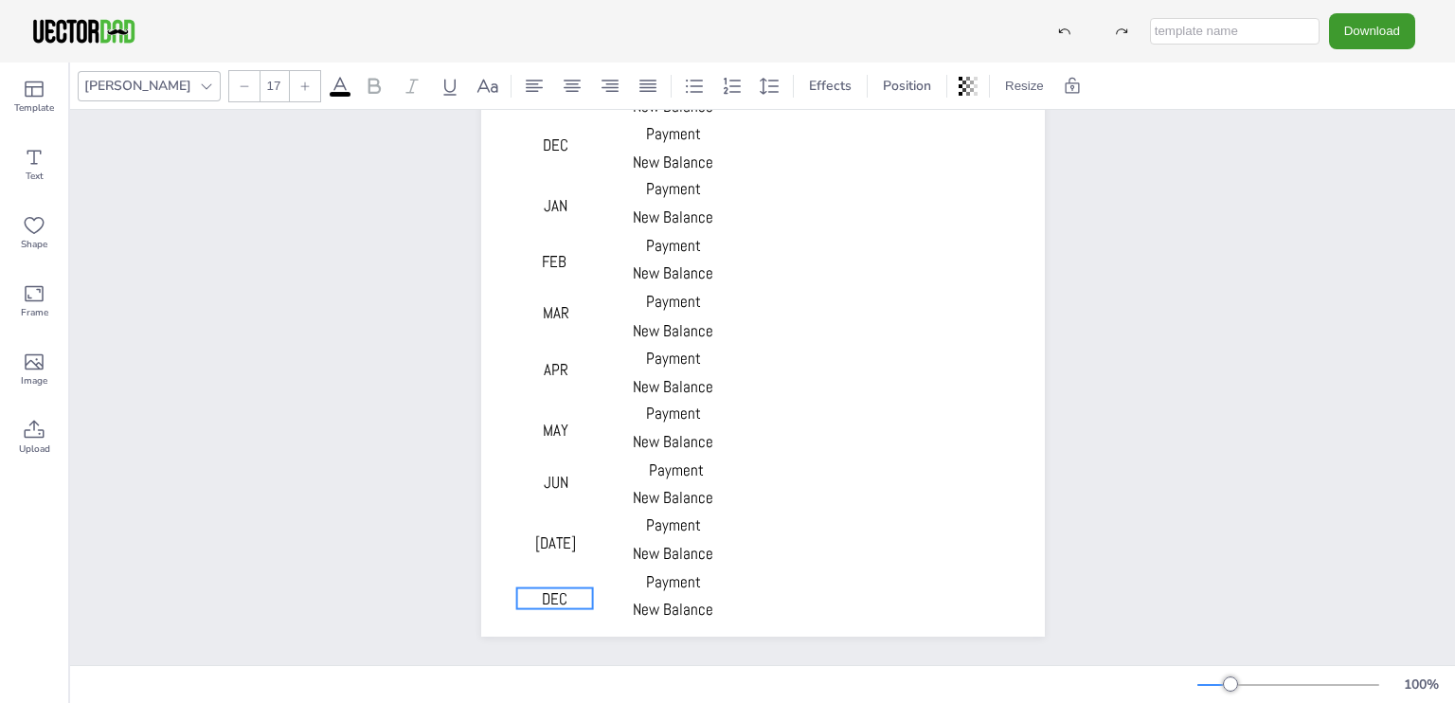
click at [554, 588] on span "DEC" at bounding box center [555, 598] width 26 height 21
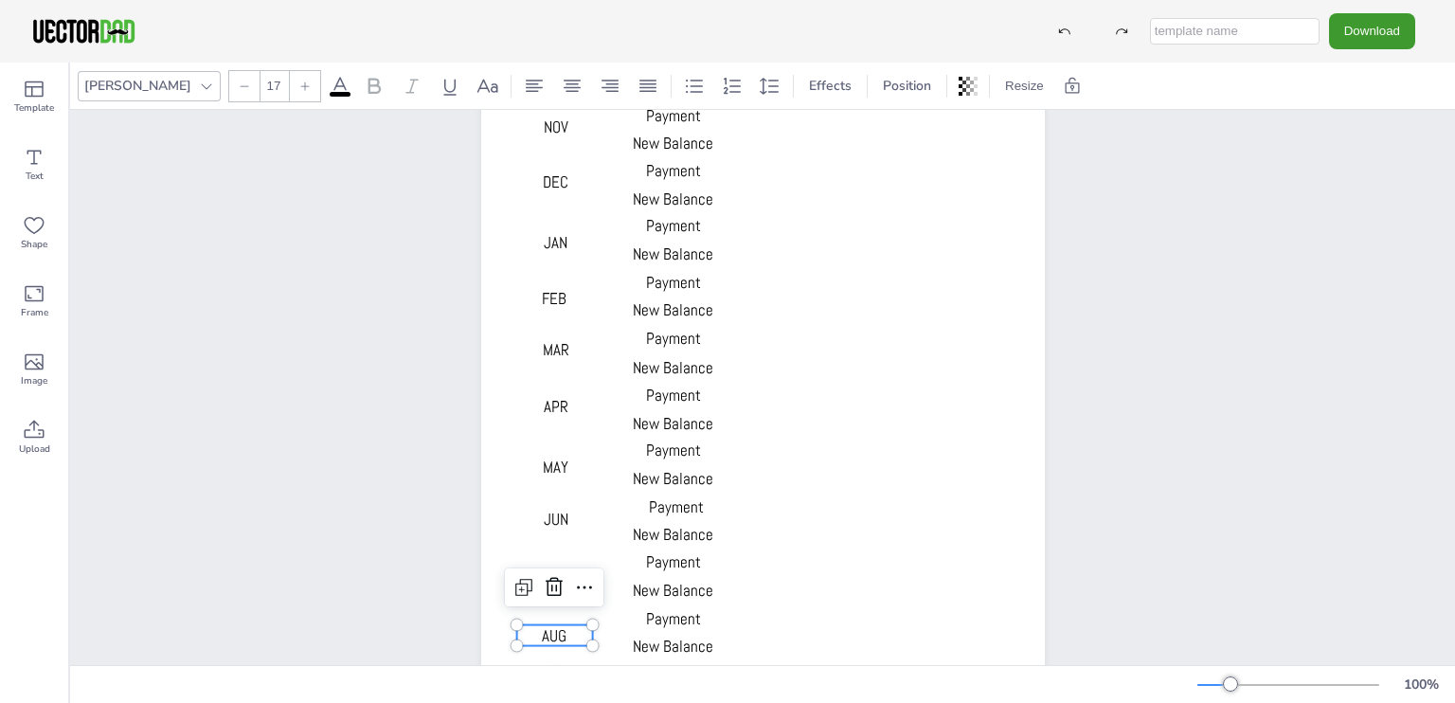
scroll to position [262, 0]
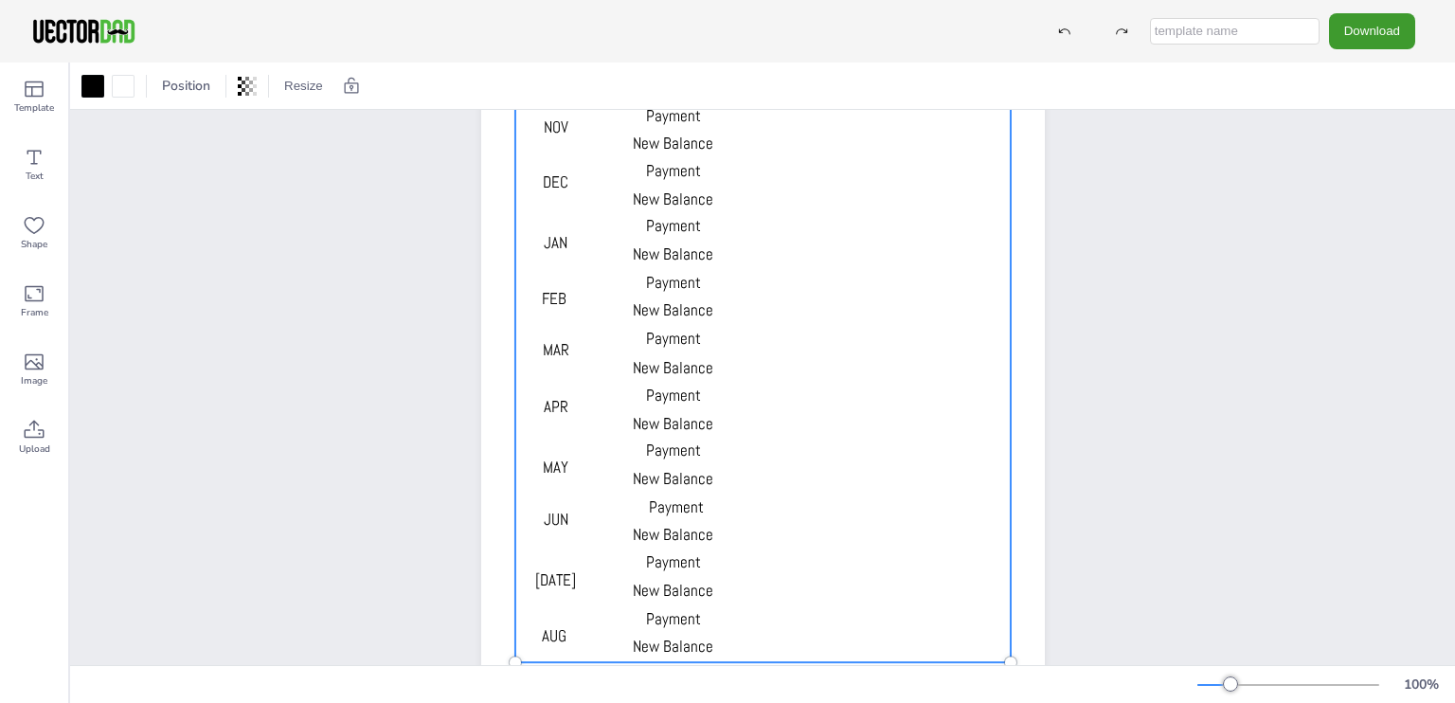
click at [995, 452] on div at bounding box center [761, 293] width 495 height 738
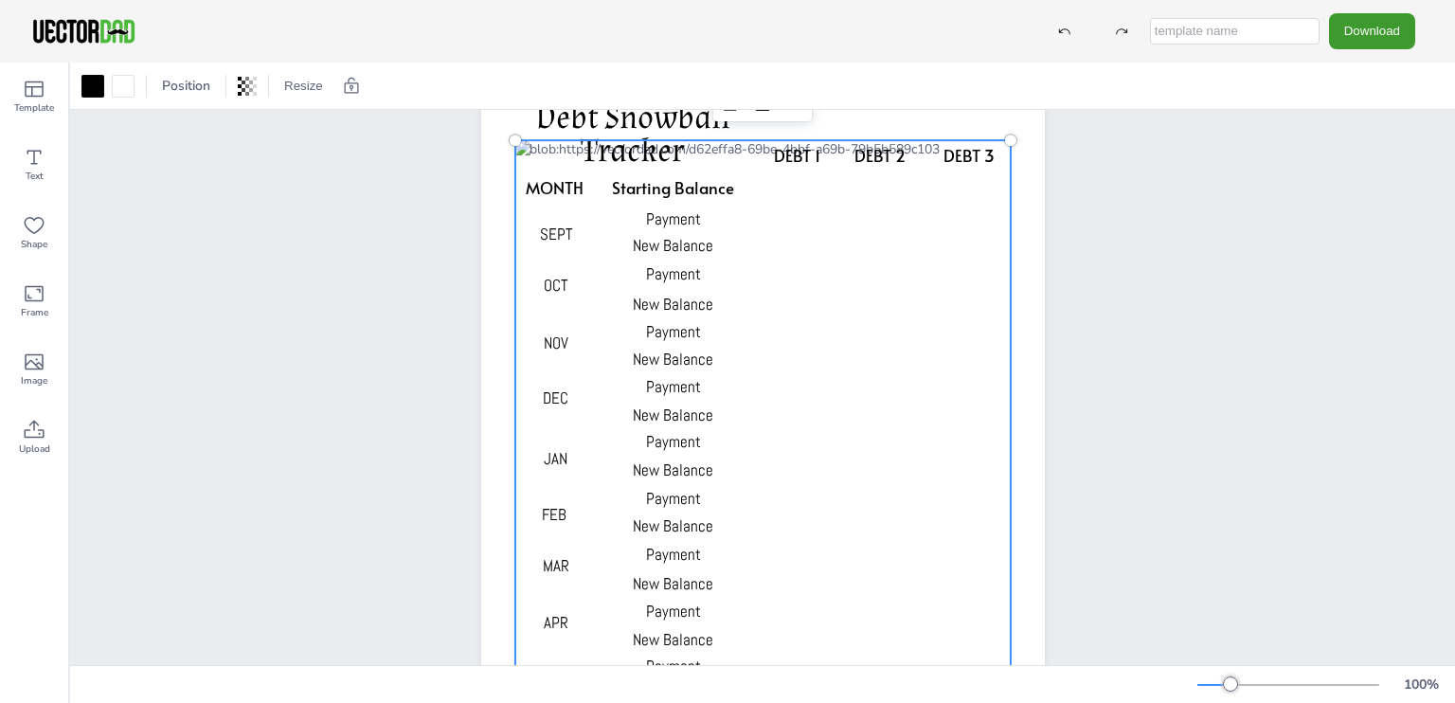
scroll to position [0, 0]
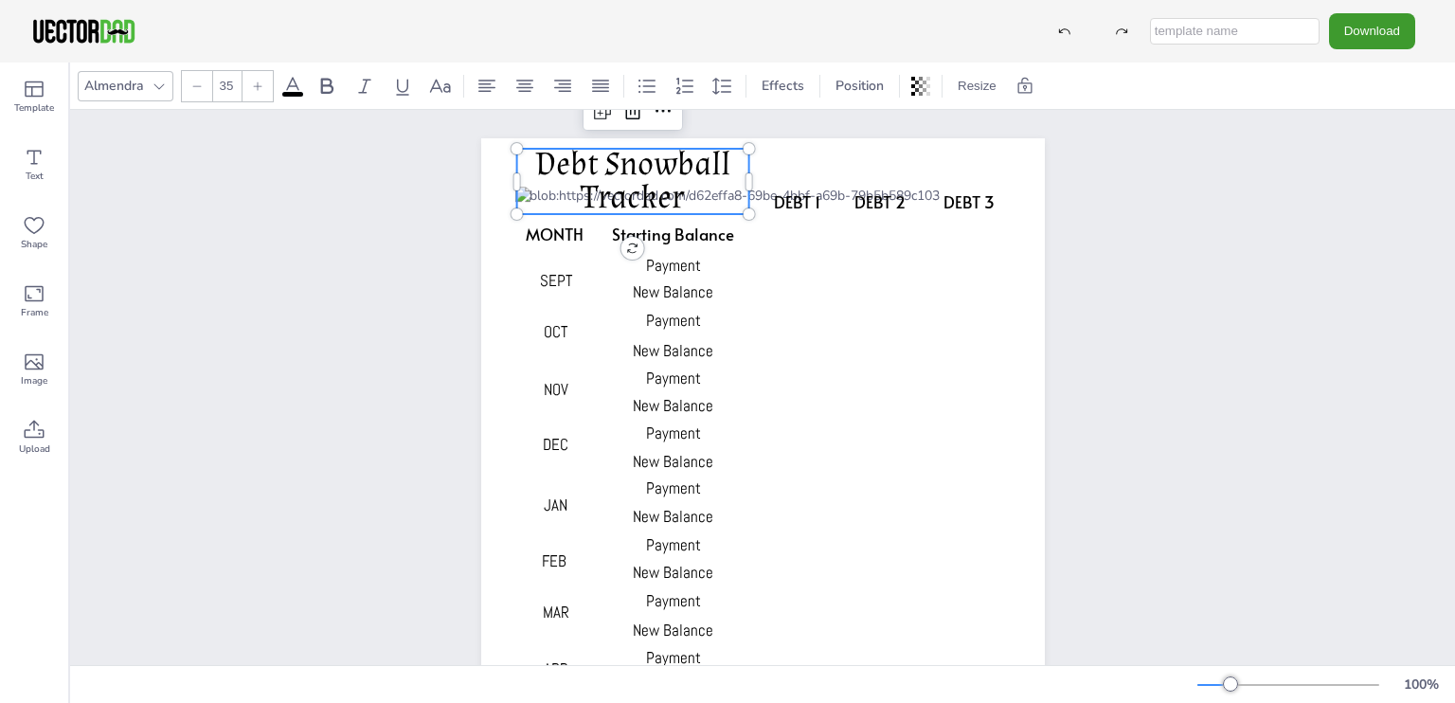
click at [636, 165] on span "Debt Snowball Tracker" at bounding box center [632, 181] width 195 height 76
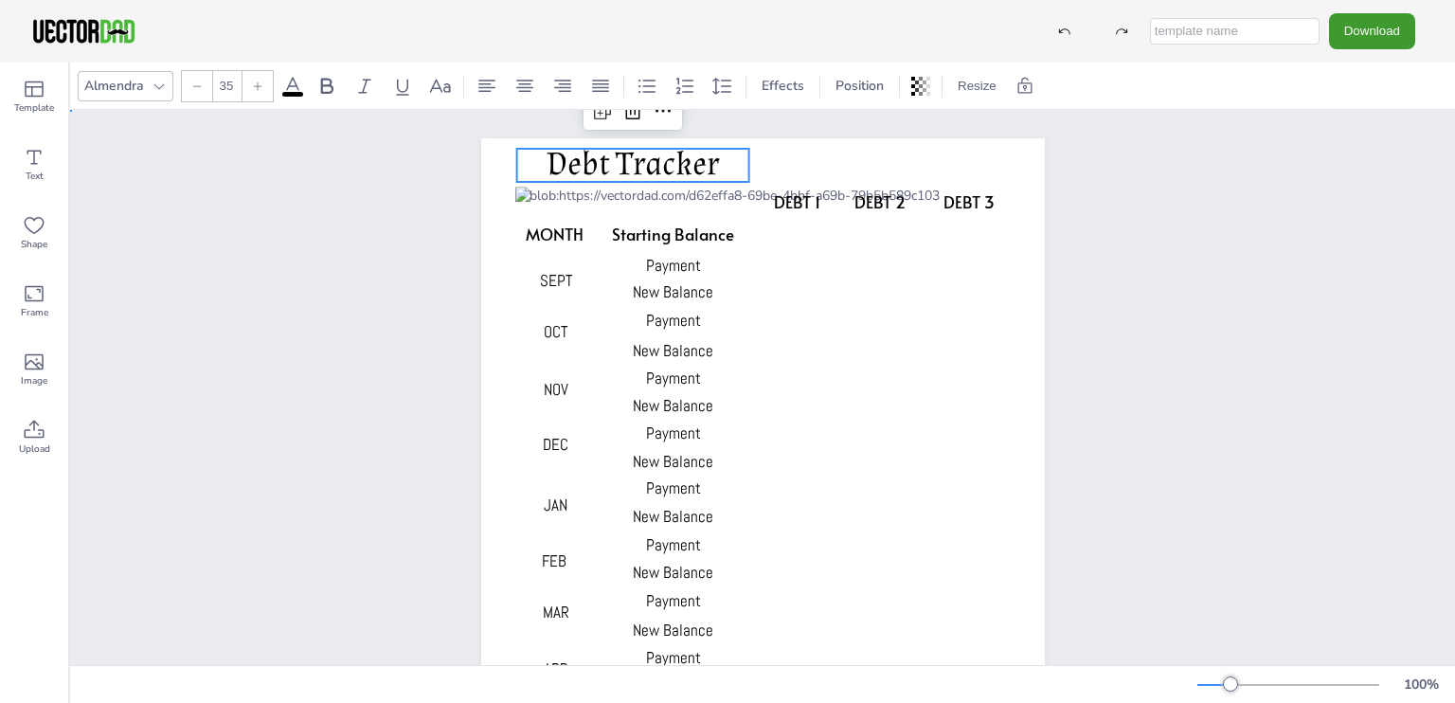
click at [1327, 281] on div "DEBT 1 DEBT 2 DEBT 3 MONTH Starting Balance Payment New Balance Payment New Bal…" at bounding box center [762, 537] width 1385 height 854
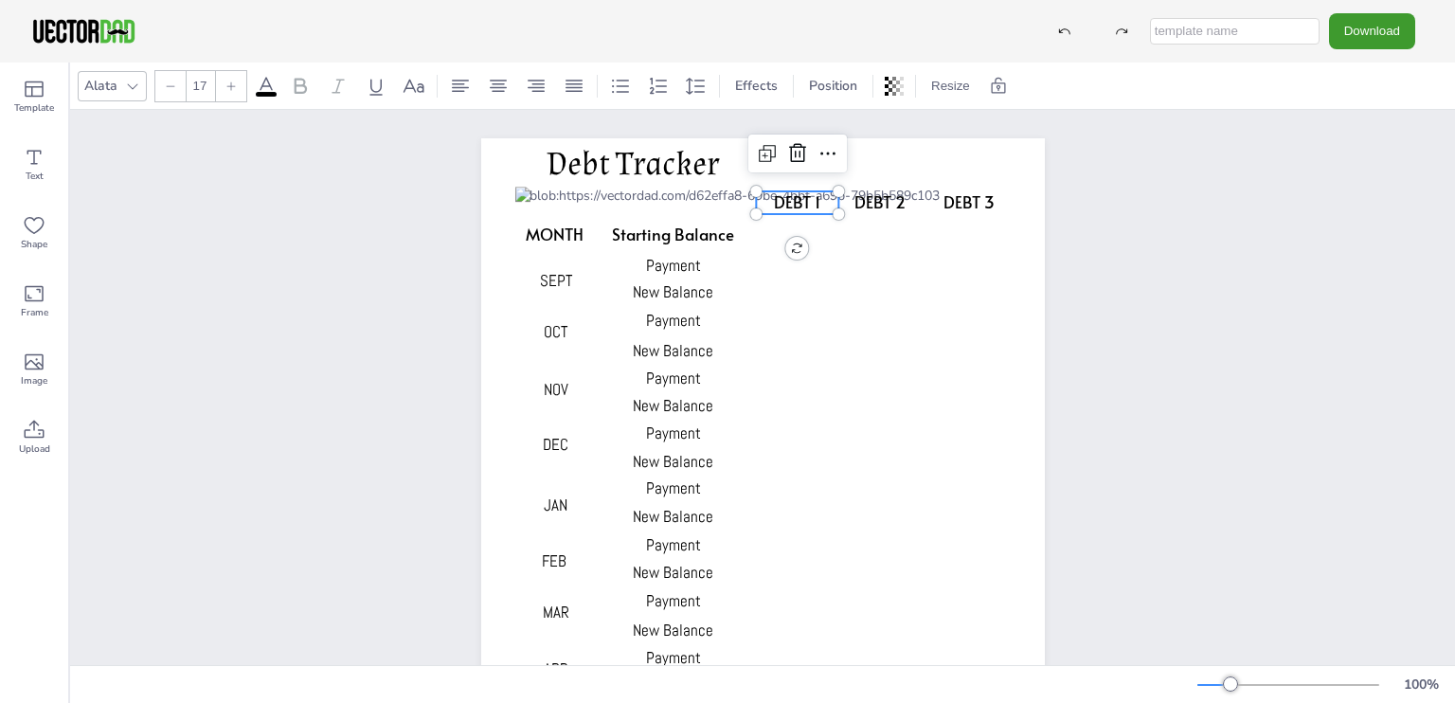
click at [799, 196] on span "DEBT 1" at bounding box center [797, 201] width 46 height 23
type input "17"
click at [872, 205] on span "DEBT 2" at bounding box center [879, 201] width 51 height 23
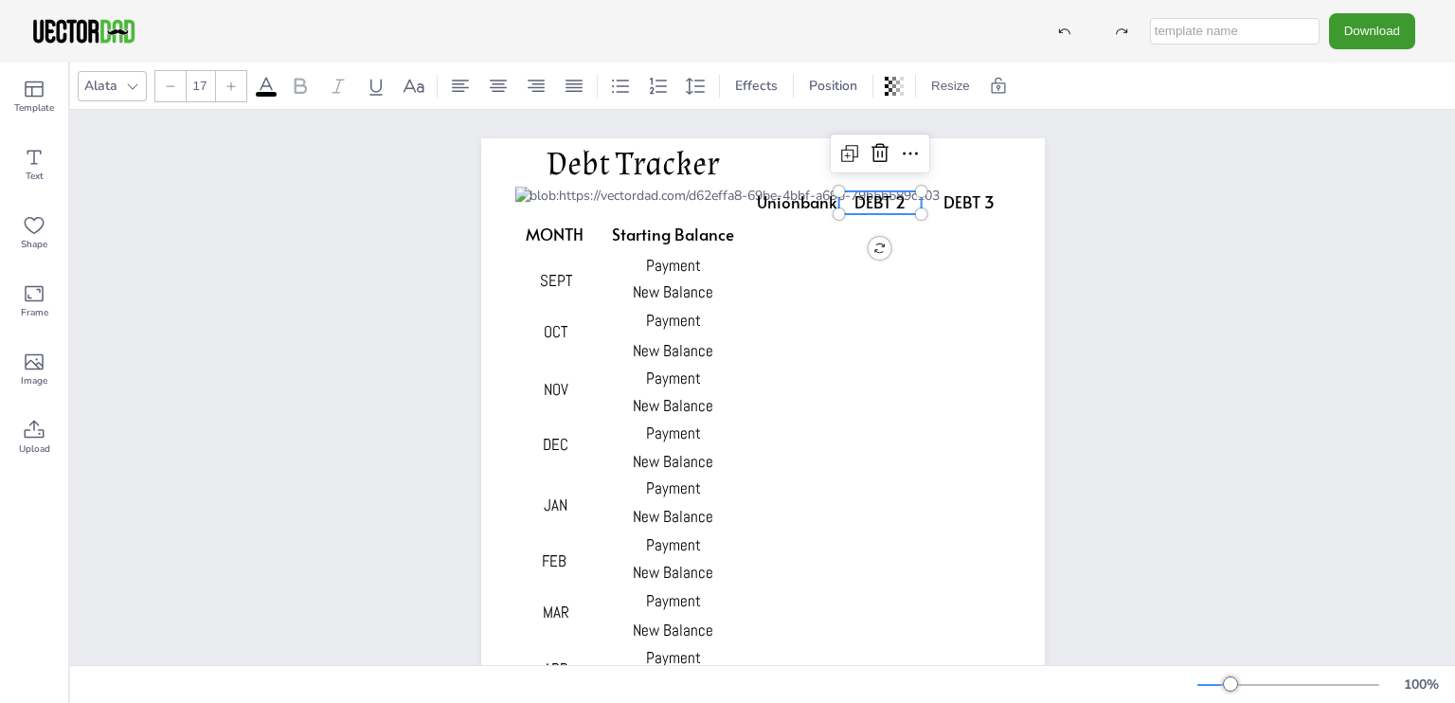
click at [872, 205] on span "DEBT 2" at bounding box center [879, 201] width 51 height 23
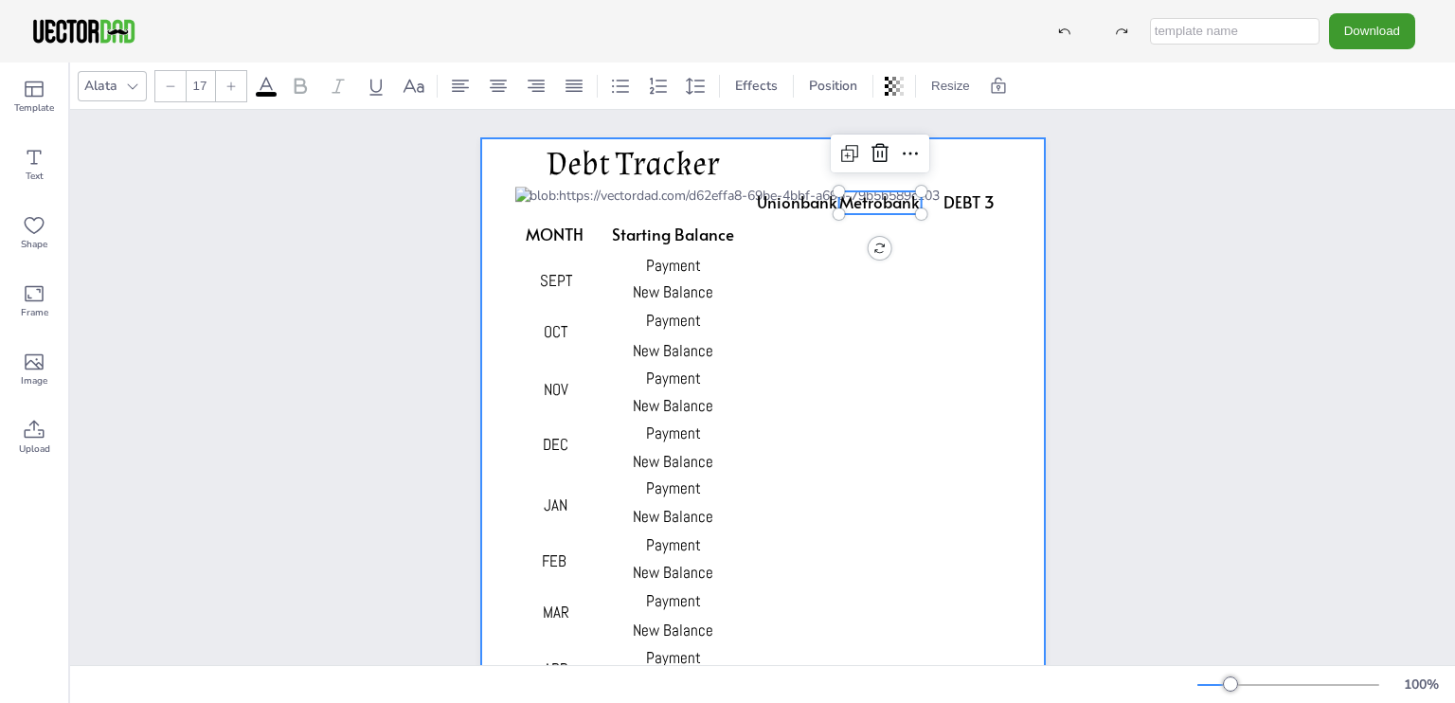
click at [1006, 167] on div at bounding box center [762, 536] width 563 height 797
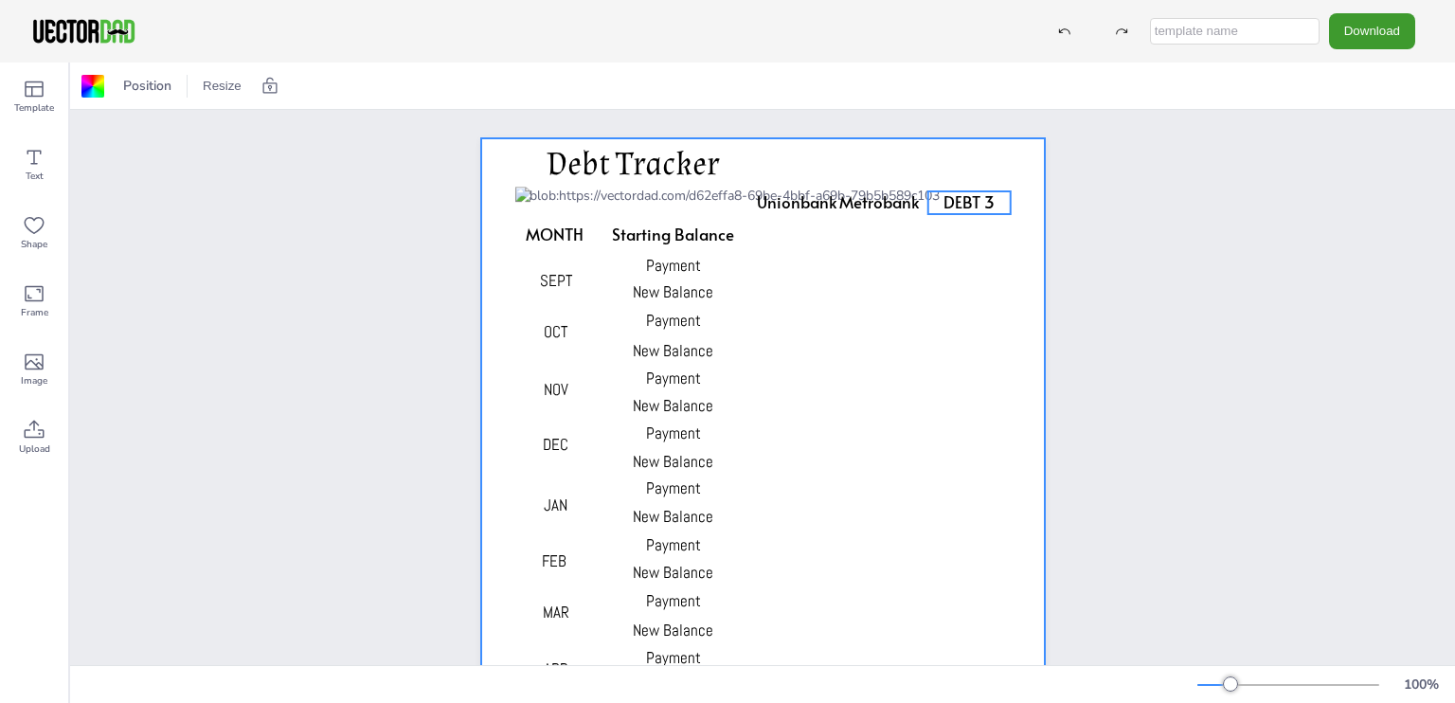
click at [970, 199] on span "DEBT 3" at bounding box center [968, 201] width 51 height 23
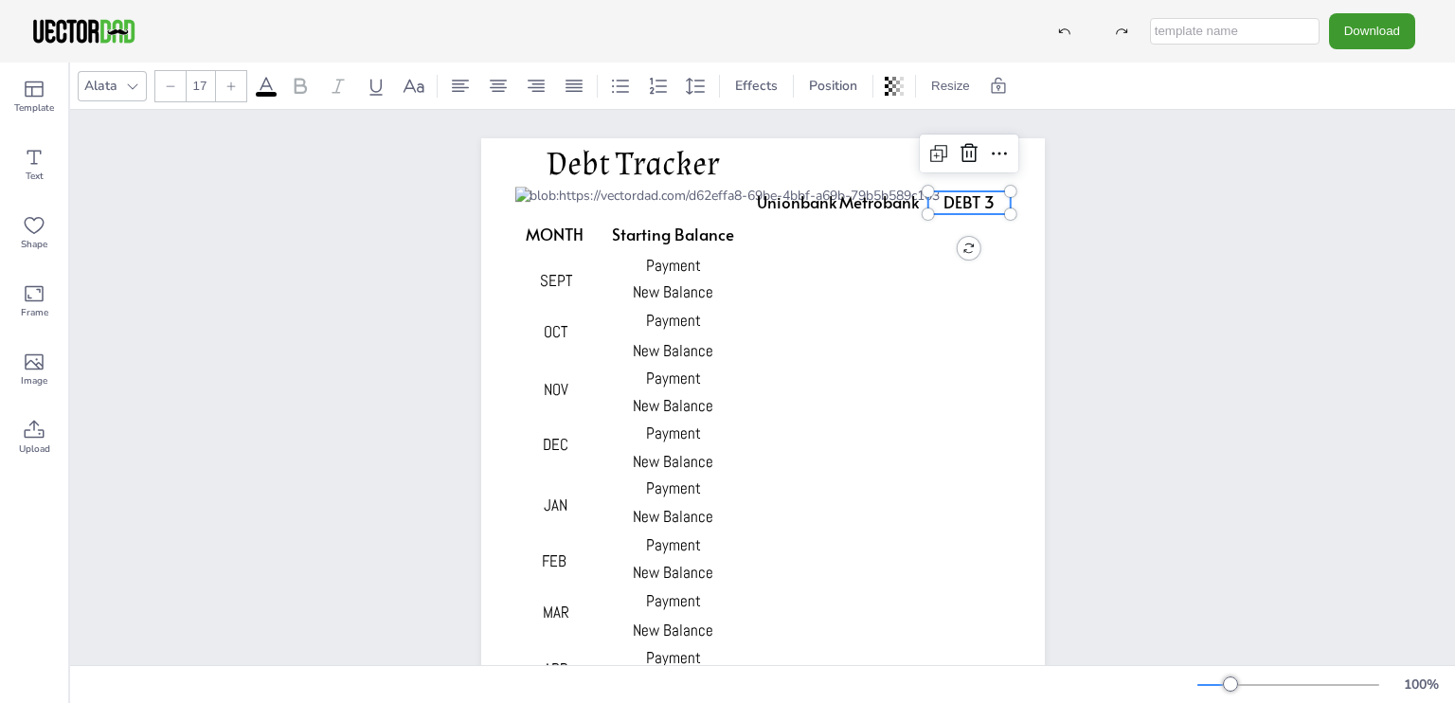
click at [970, 199] on span "DEBT 3" at bounding box center [968, 201] width 51 height 23
click at [1248, 273] on div "Unionbank Metrobank GLoan MONTH Starting Balance Payment New Balance Payment Ne…" at bounding box center [762, 537] width 1385 height 854
